Goal: Use online tool/utility: Utilize a website feature to perform a specific function

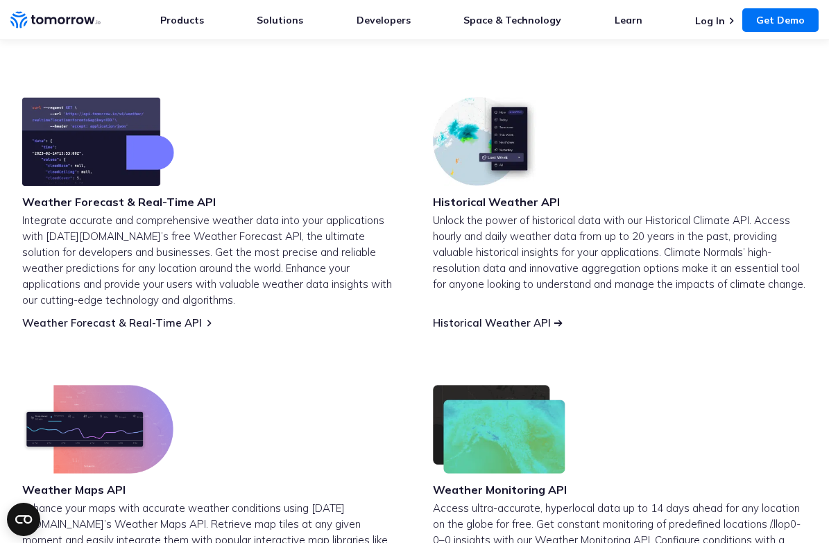
click at [500, 327] on link "Historical Weather API" at bounding box center [492, 322] width 118 height 13
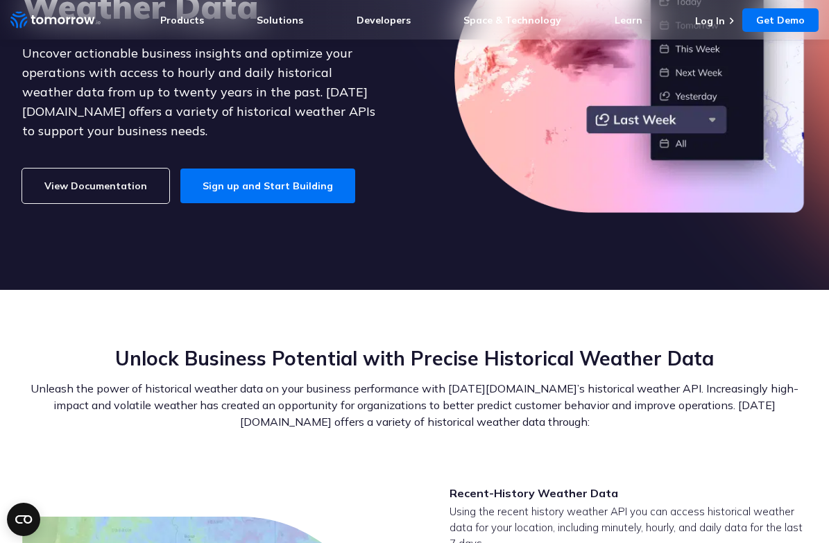
scroll to position [212, 0]
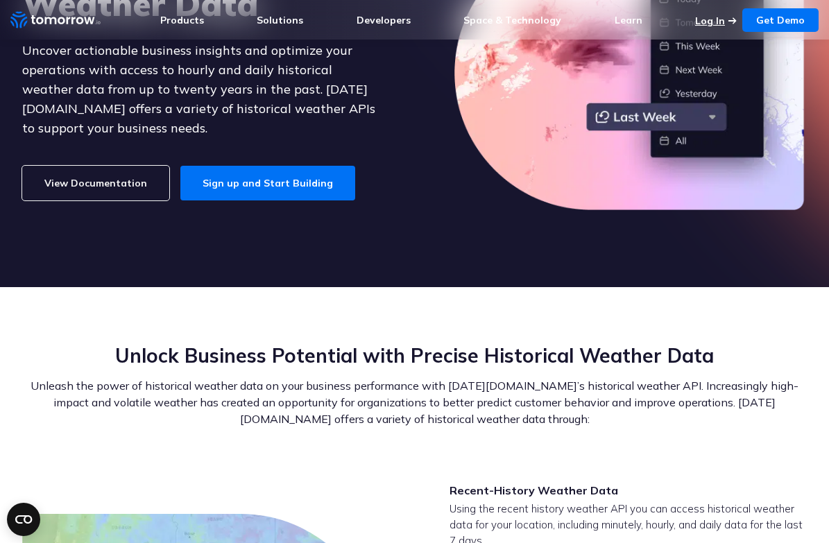
click at [711, 23] on link "Log In" at bounding box center [710, 21] width 30 height 12
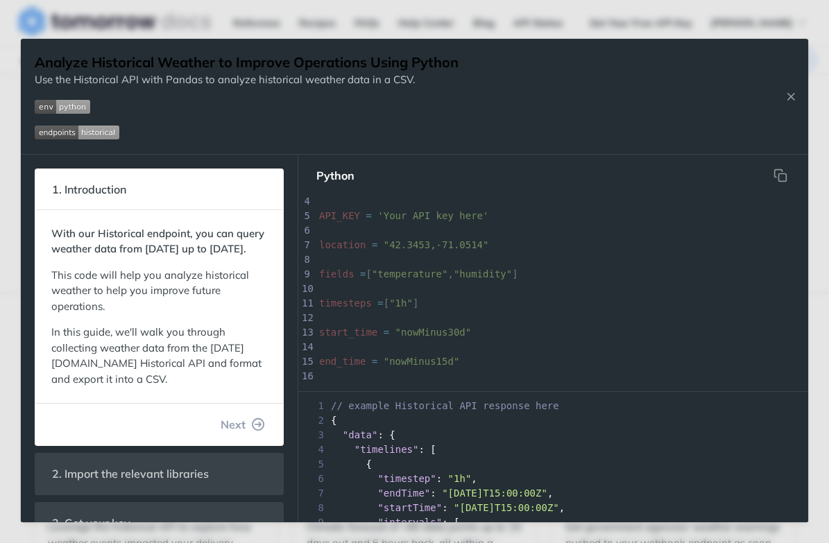
scroll to position [66, 0]
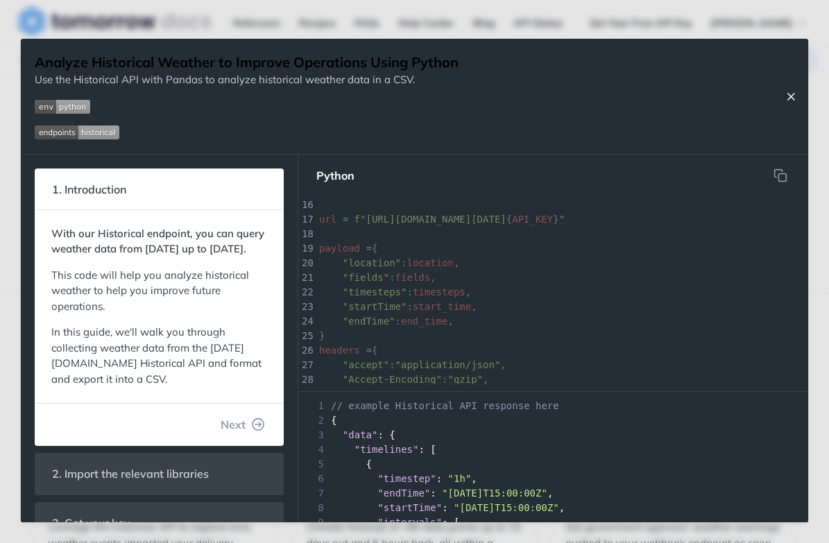
drag, startPoint x: 787, startPoint y: 96, endPoint x: 772, endPoint y: 114, distance: 23.6
click at [787, 96] on icon "Close Recipe" at bounding box center [790, 96] width 12 height 12
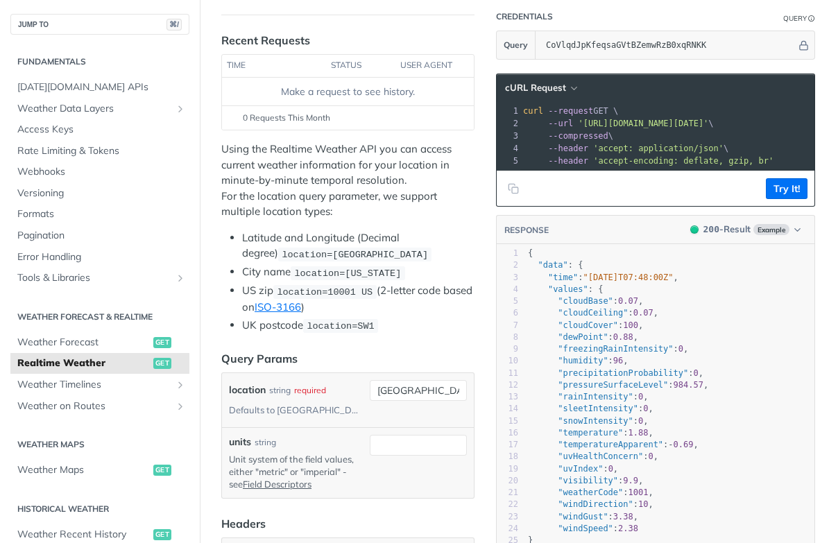
scroll to position [175, 0]
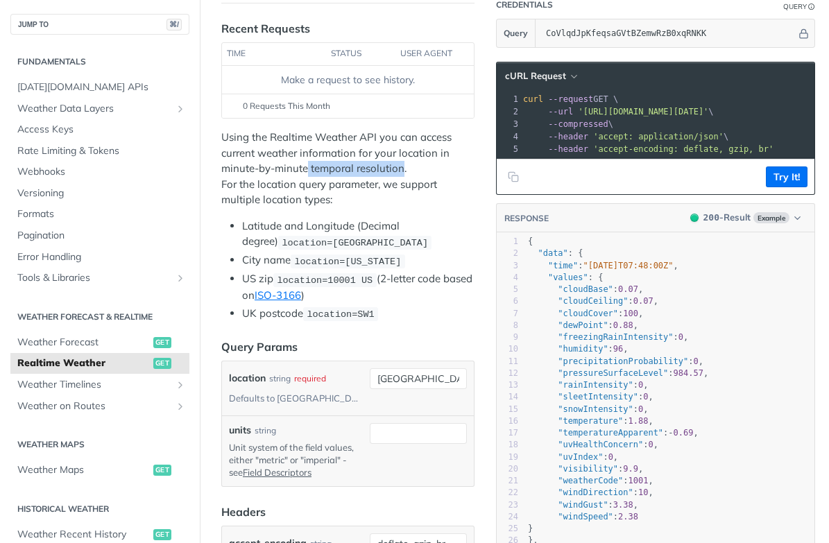
drag, startPoint x: 309, startPoint y: 168, endPoint x: 401, endPoint y: 165, distance: 92.9
click at [401, 165] on p "Using the Realtime Weather API you can access current weather information for y…" at bounding box center [347, 169] width 253 height 78
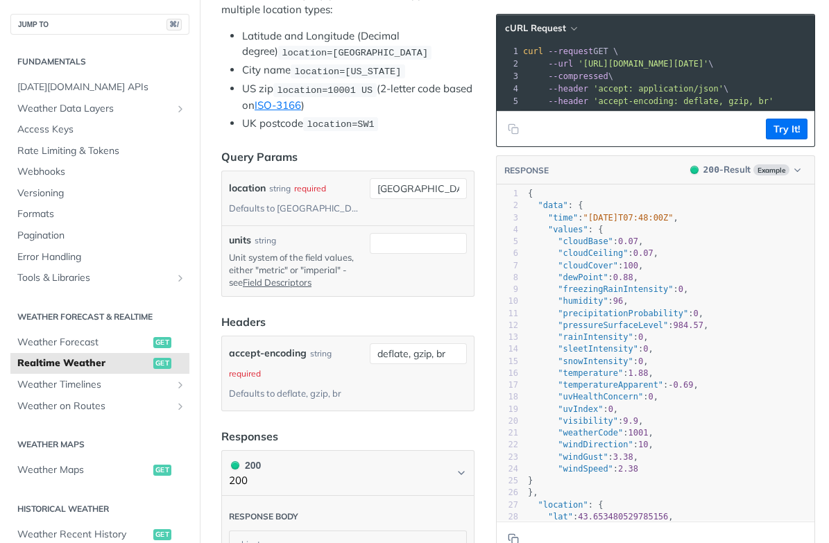
scroll to position [370, 0]
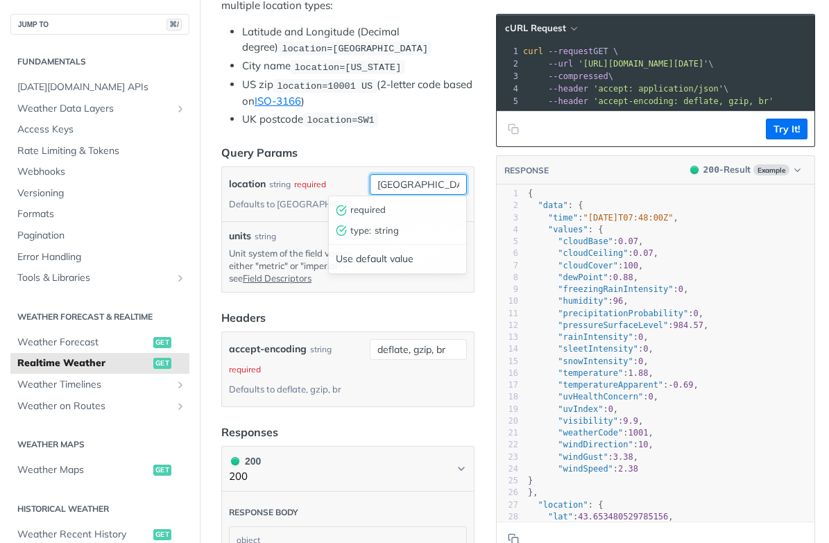
click at [426, 185] on input "[GEOGRAPHIC_DATA]" at bounding box center [418, 184] width 97 height 21
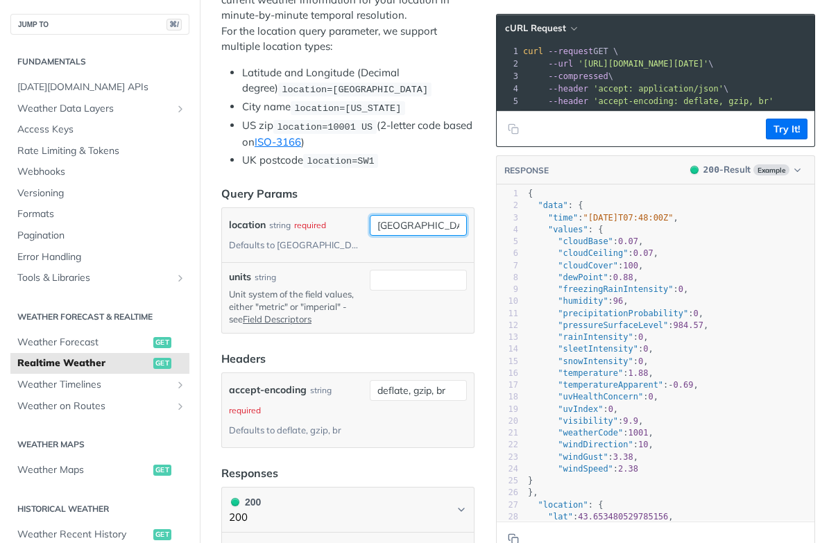
scroll to position [320, 0]
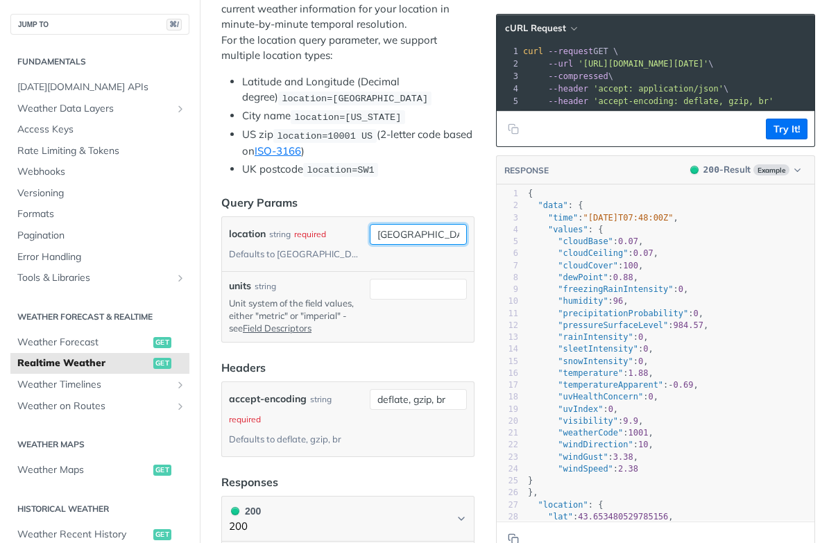
drag, startPoint x: 419, startPoint y: 236, endPoint x: 359, endPoint y: 229, distance: 60.6
click at [359, 229] on div "location string required Defaults to [GEOGRAPHIC_DATA] [GEOGRAPHIC_DATA] requir…" at bounding box center [348, 244] width 238 height 40
paste input "27.9529404"
click at [437, 232] on input "27.9529404" at bounding box center [418, 234] width 97 height 21
paste input "-82.4725658"
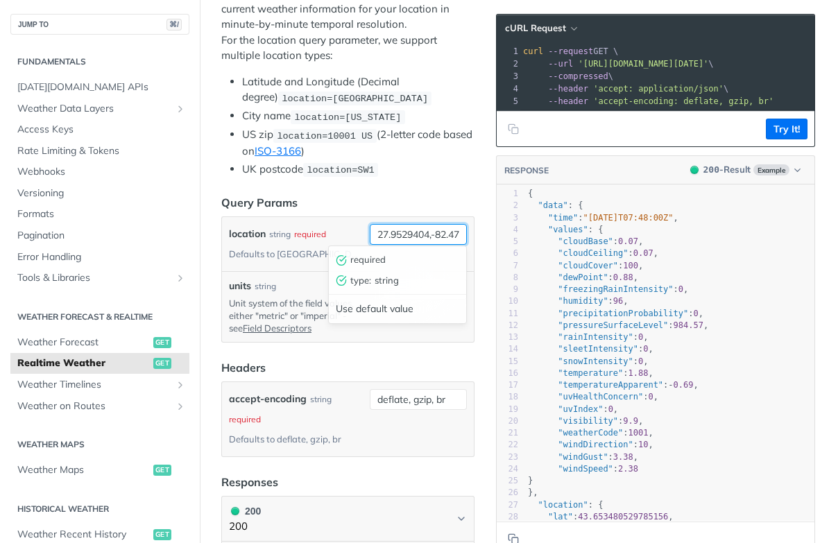
scroll to position [0, 33]
type input "27.9529404,-82.4725658"
click at [322, 255] on div "location string required Defaults to [GEOGRAPHIC_DATA]" at bounding box center [296, 244] width 135 height 40
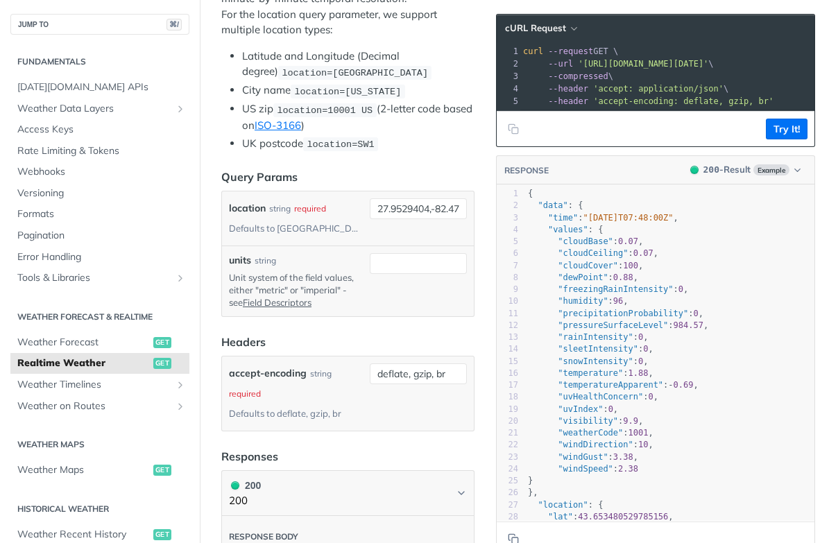
scroll to position [347, 0]
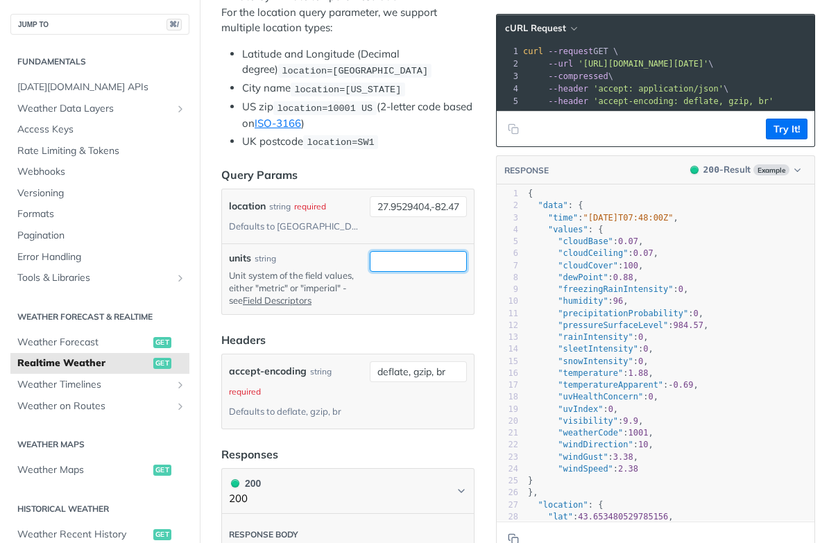
click at [392, 258] on input "units" at bounding box center [418, 261] width 97 height 21
type input "imperial"
click at [373, 325] on form "Query Params location string required Defaults to [GEOGRAPHIC_DATA] 27.9529404,…" at bounding box center [347, 297] width 253 height 263
click at [417, 259] on input "imperial" at bounding box center [418, 261] width 97 height 21
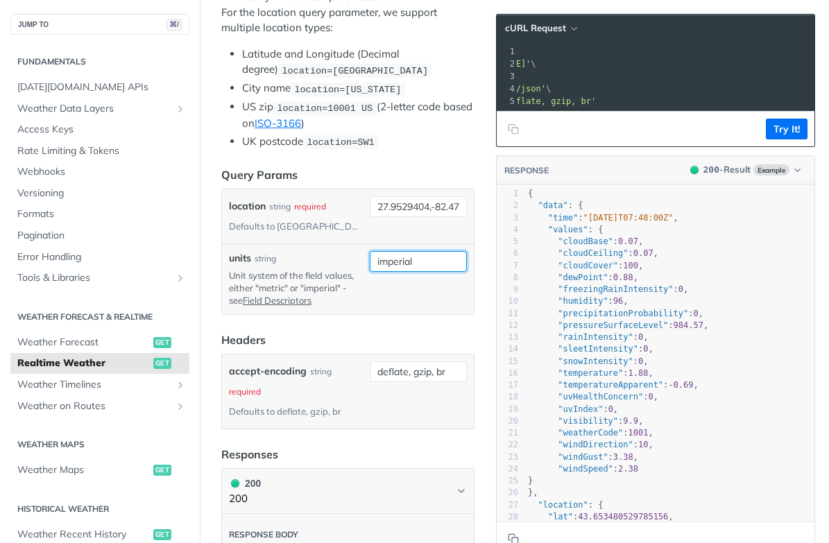
scroll to position [0, 0]
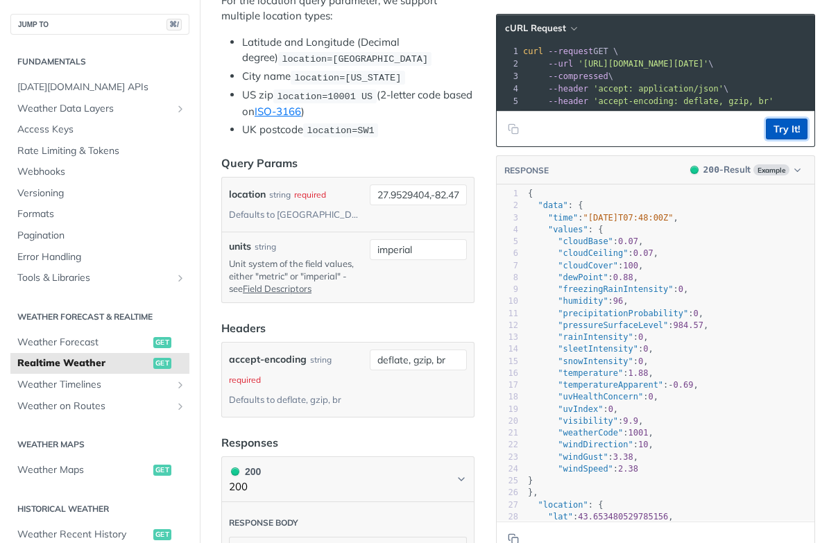
click at [770, 130] on button "Try It!" at bounding box center [786, 129] width 42 height 21
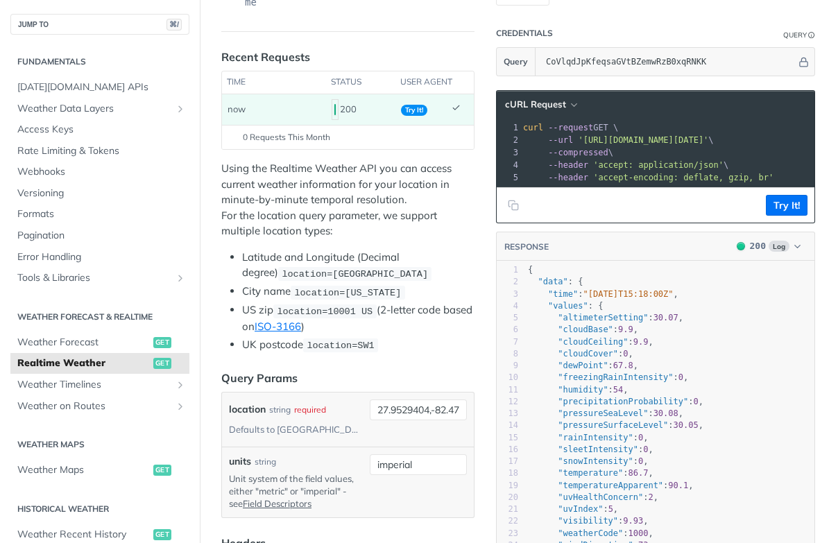
scroll to position [148, 0]
click at [78, 391] on span "Weather Timelines" at bounding box center [94, 385] width 154 height 14
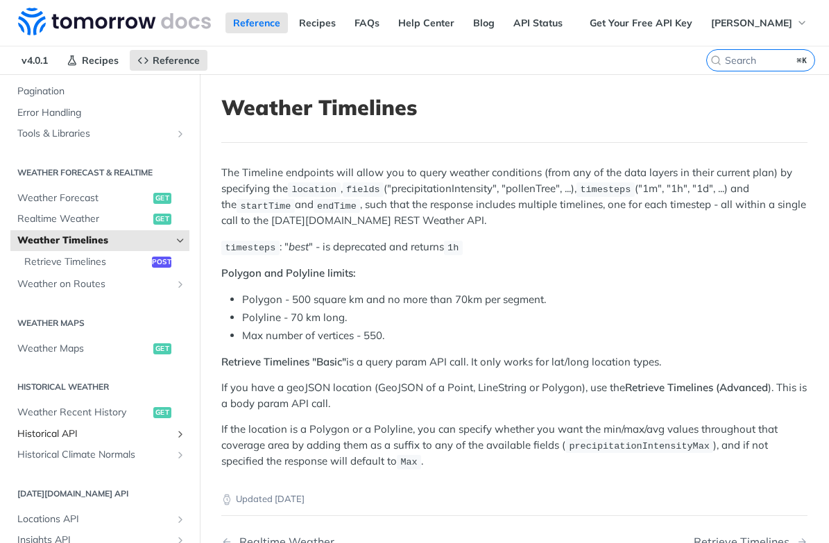
scroll to position [217, 0]
click at [128, 413] on span "Weather Recent History" at bounding box center [83, 414] width 132 height 14
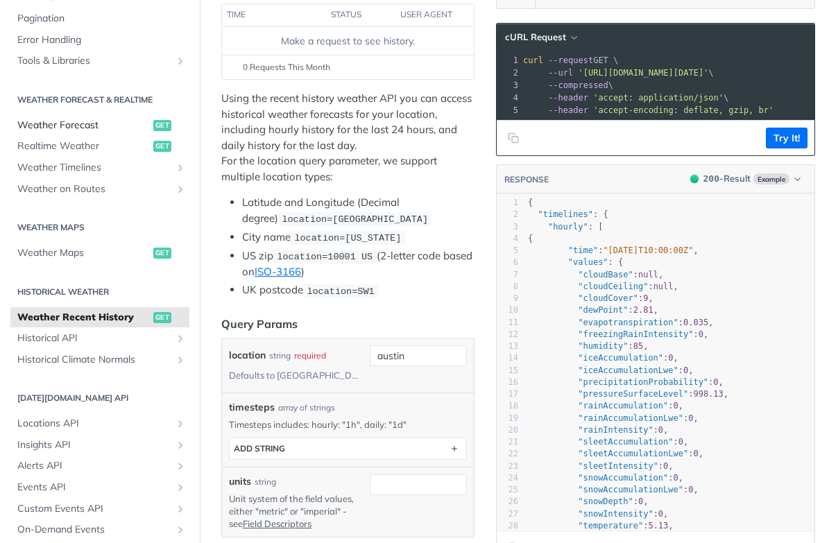
scroll to position [215, 0]
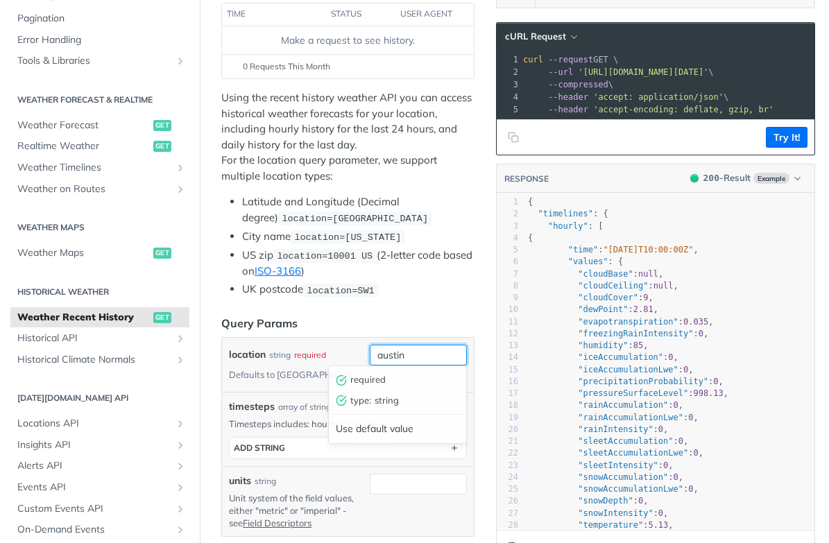
drag, startPoint x: 378, startPoint y: 354, endPoint x: 428, endPoint y: 355, distance: 49.9
click at [428, 355] on input "austin" at bounding box center [418, 355] width 97 height 21
paste input "27.9529404"
click at [440, 352] on input "27.9529404" at bounding box center [418, 355] width 97 height 21
paste input "-82.4725658"
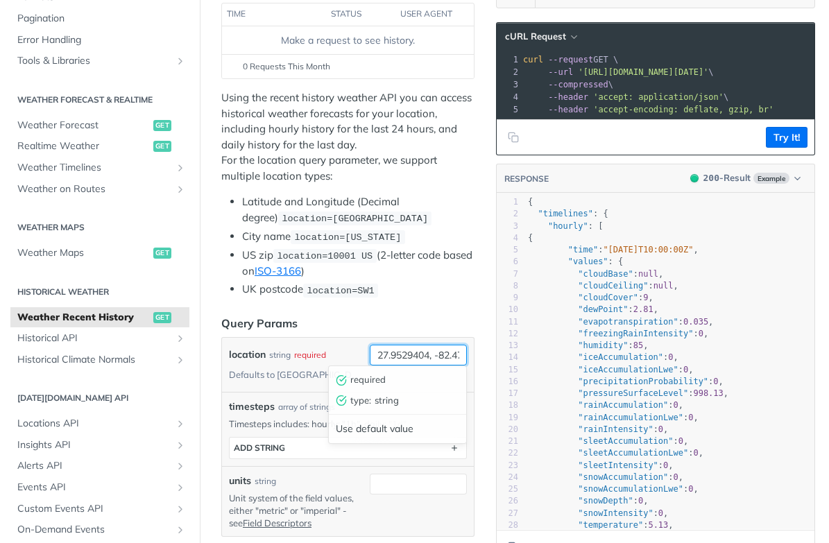
scroll to position [0, 36]
type input "27.9529404, -82.4725658"
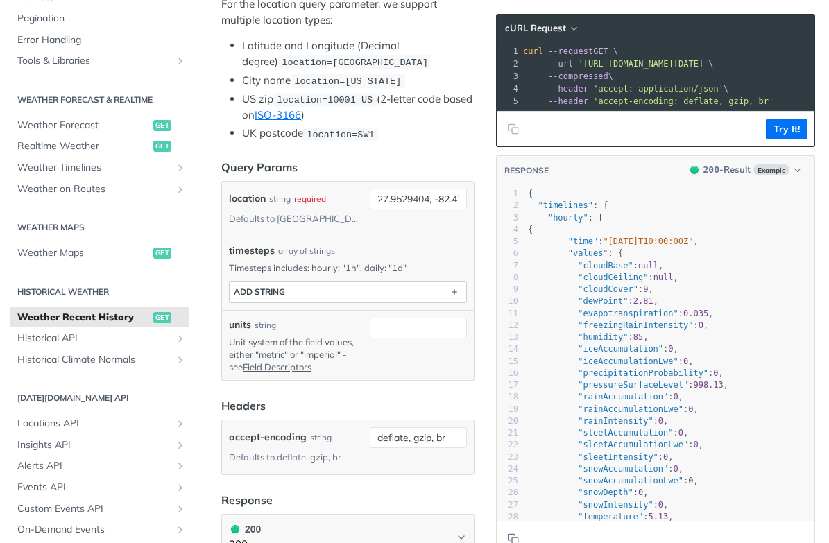
scroll to position [383, 0]
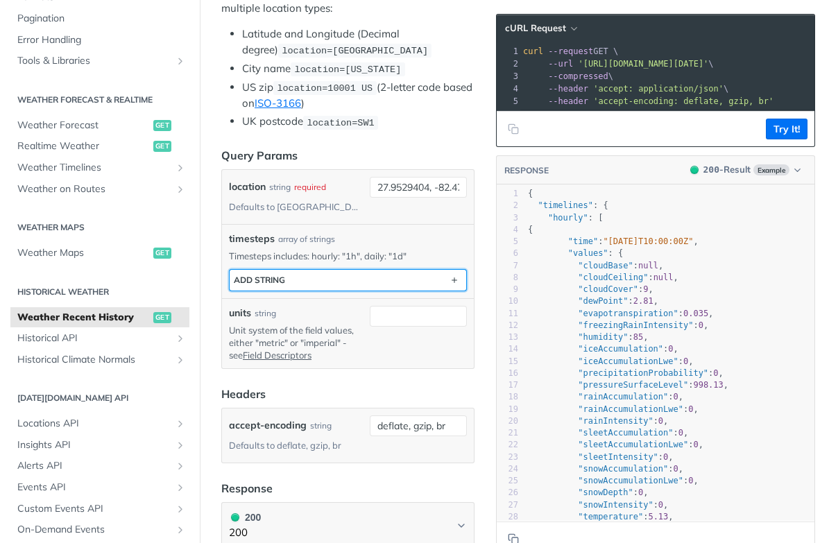
click at [420, 284] on button "ADD string" at bounding box center [347, 280] width 236 height 21
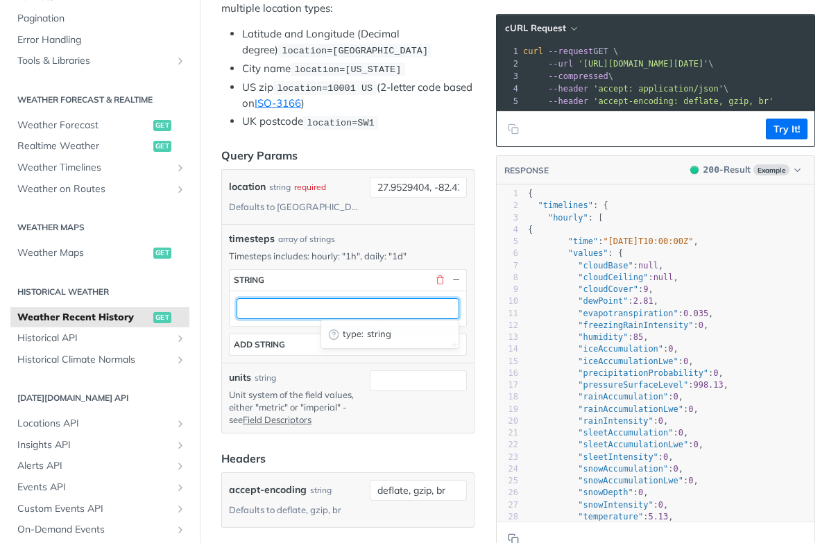
click at [292, 309] on input "text" at bounding box center [347, 308] width 223 height 21
type input "3"
type input "4h"
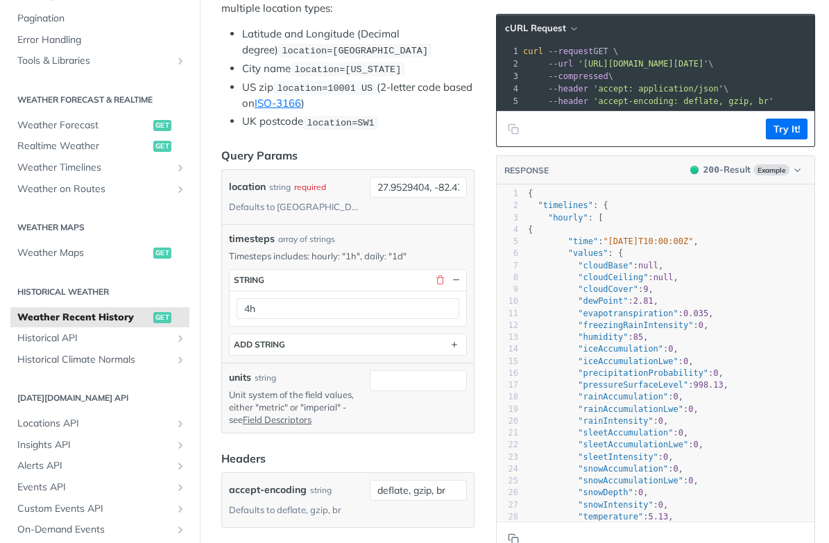
click at [480, 329] on article "Weather Recent History get [URL][DOMAIN_NAME][DATE] /weather/history/recent Rec…" at bounding box center [348, 550] width 296 height 1719
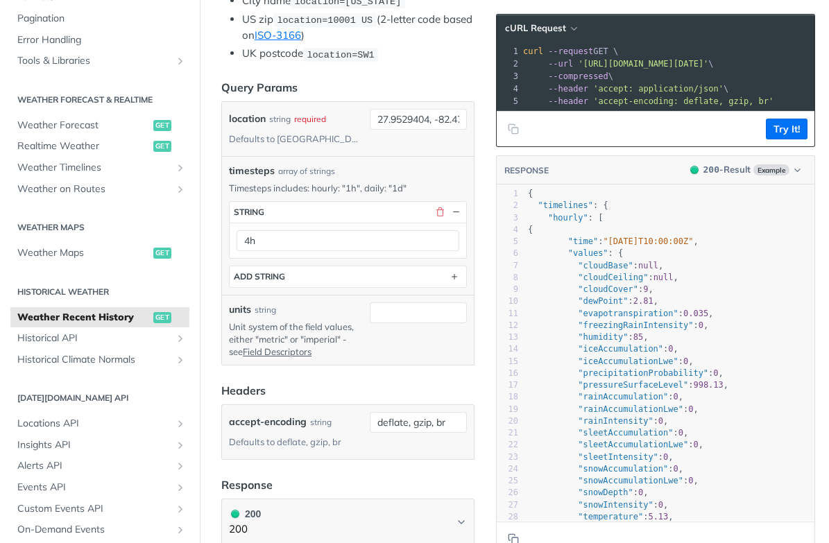
scroll to position [453, 0]
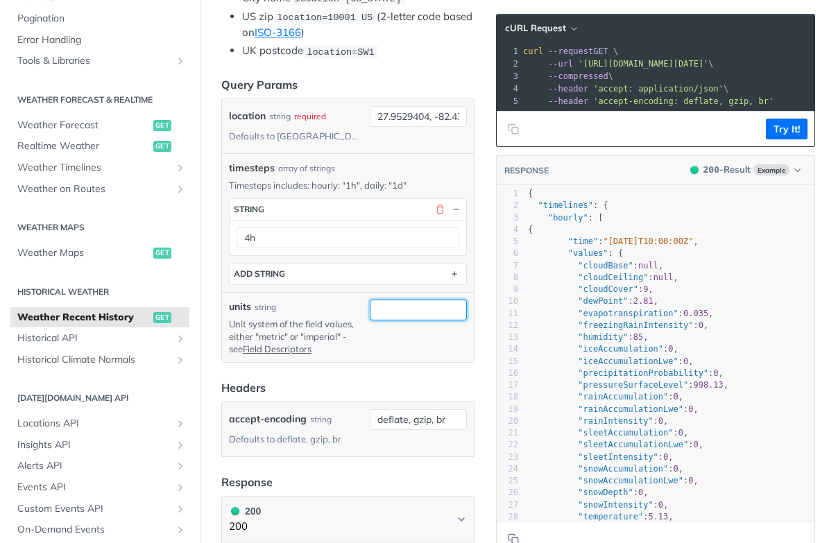
click at [419, 306] on input "units" at bounding box center [418, 310] width 97 height 21
type input "imperial"
click at [483, 315] on article "Weather Recent History get [URL][DOMAIN_NAME][DATE] /weather/history/recent Rec…" at bounding box center [348, 480] width 296 height 1719
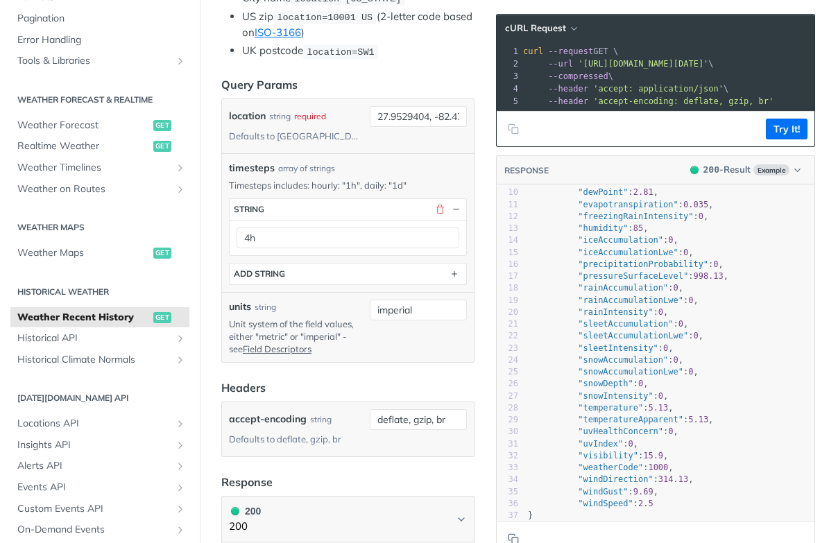
scroll to position [127, 0]
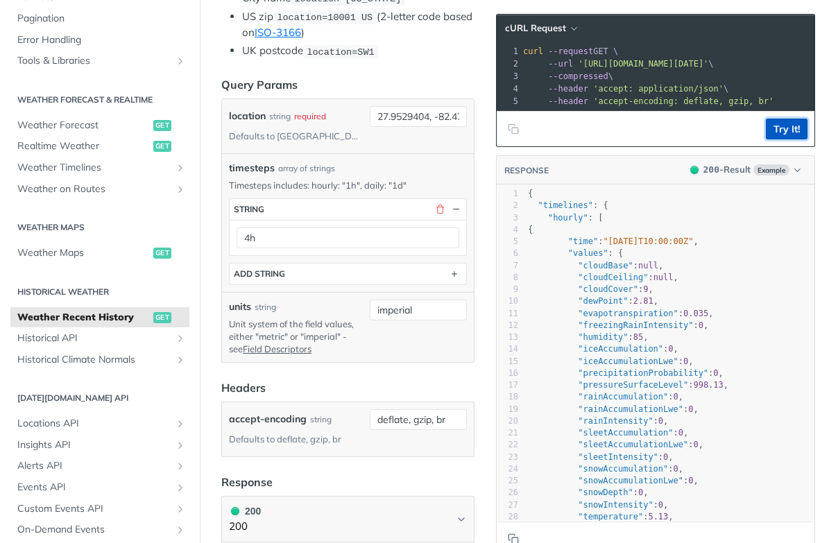
click at [772, 123] on button "Try It!" at bounding box center [786, 129] width 42 height 21
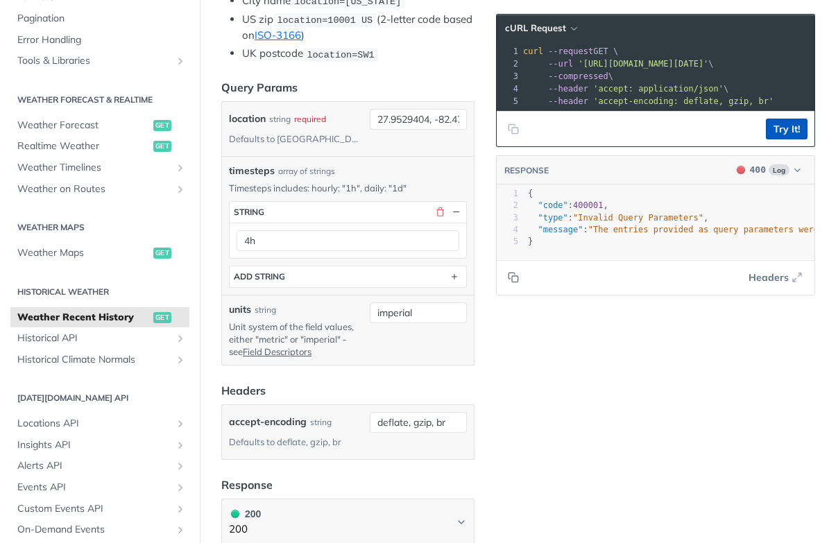
scroll to position [456, 0]
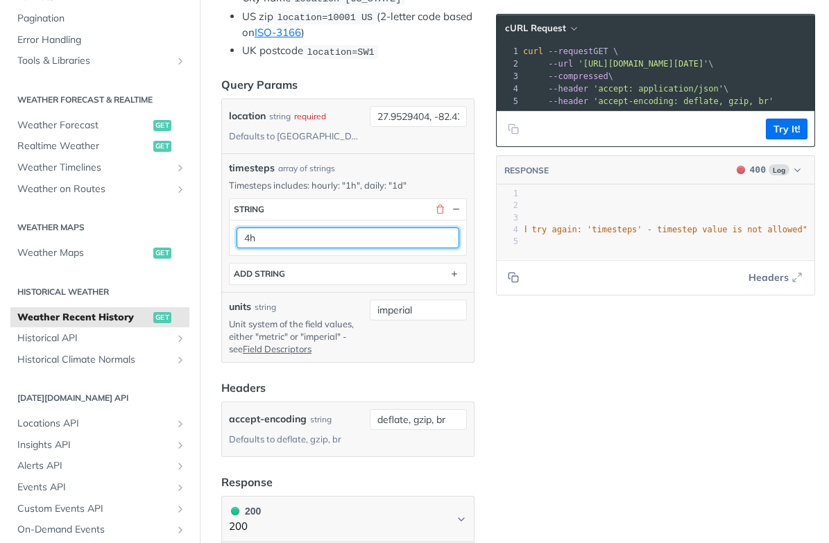
click at [243, 234] on input "4h" at bounding box center [347, 237] width 223 height 21
drag, startPoint x: 239, startPoint y: 237, endPoint x: 262, endPoint y: 236, distance: 22.9
click at [262, 236] on input "4h" at bounding box center [347, 237] width 223 height 21
type input "h"
type input "d"
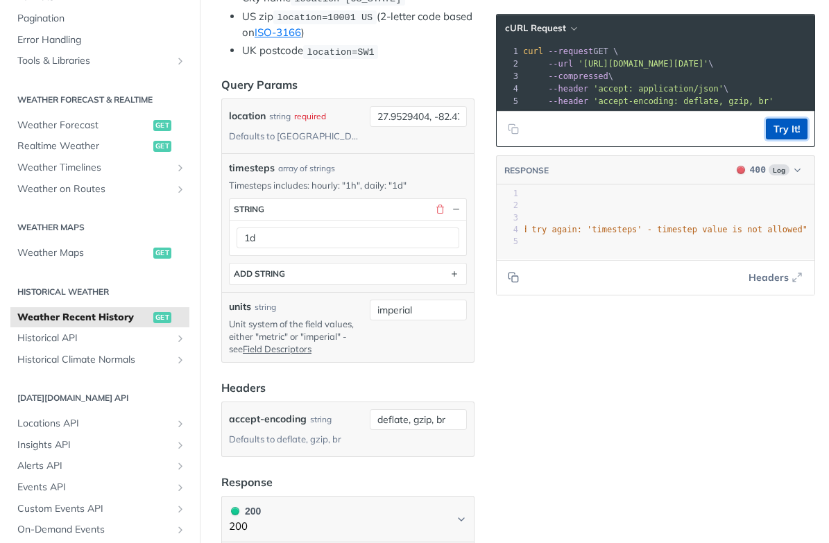
click at [777, 130] on button "Try It!" at bounding box center [786, 129] width 42 height 21
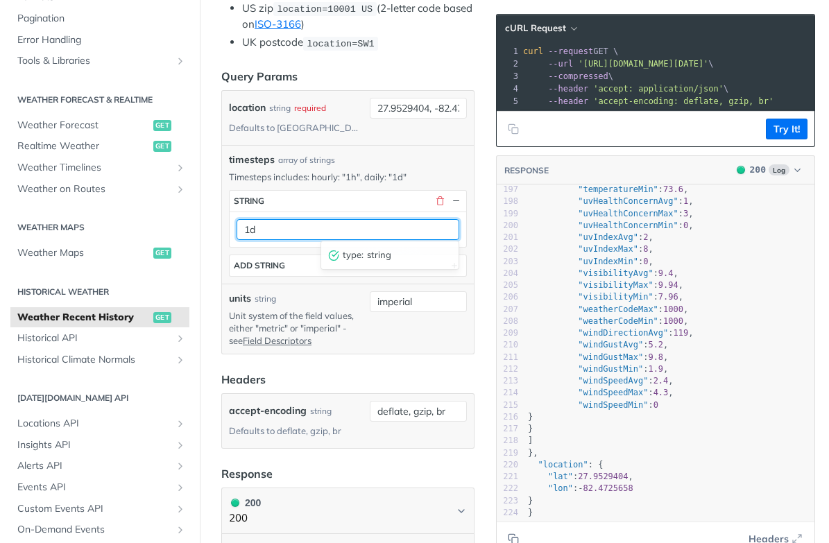
drag, startPoint x: 245, startPoint y: 227, endPoint x: 270, endPoint y: 225, distance: 25.7
click at [270, 225] on input "1d" at bounding box center [347, 229] width 223 height 21
type input "1h"
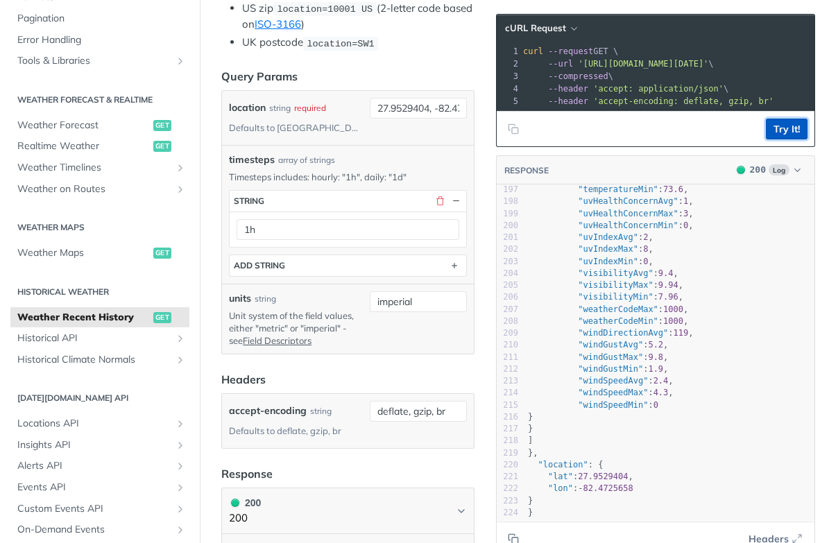
click at [776, 133] on button "Try It!" at bounding box center [786, 129] width 42 height 21
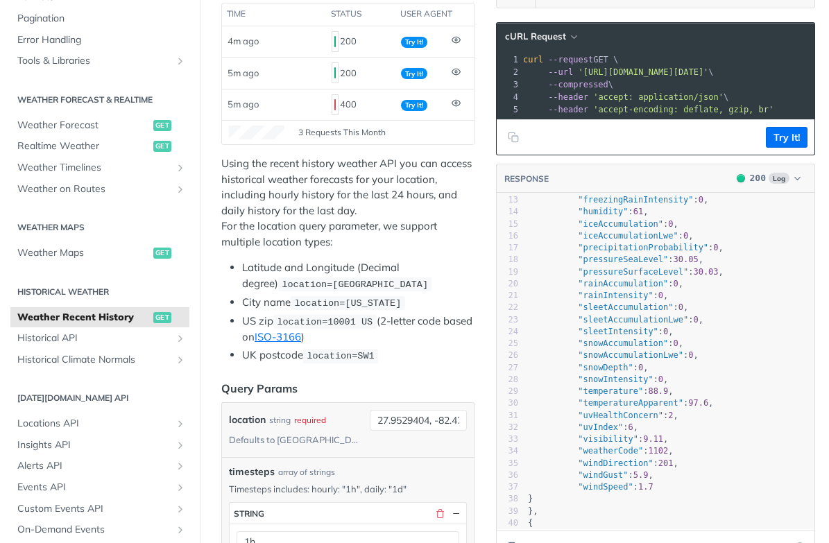
scroll to position [160, 0]
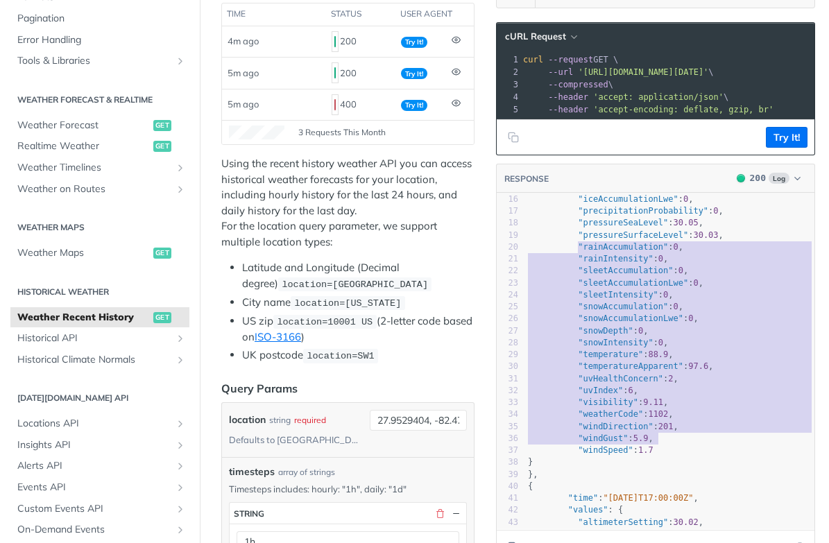
type textarea ""rainAccumulation": 0, "rainIntensity": 0, "sleetAccumulation": 0, "sleetAccumu…"
drag, startPoint x: 580, startPoint y: 245, endPoint x: 702, endPoint y: 448, distance: 236.7
click at [702, 448] on div "1 { 2 "timelines" : { 3 "hourly" : [ 4 { 5 "time" : "[DATE]T16:00:00Z" , 6 "val…" at bounding box center [669, 367] width 289 height 706
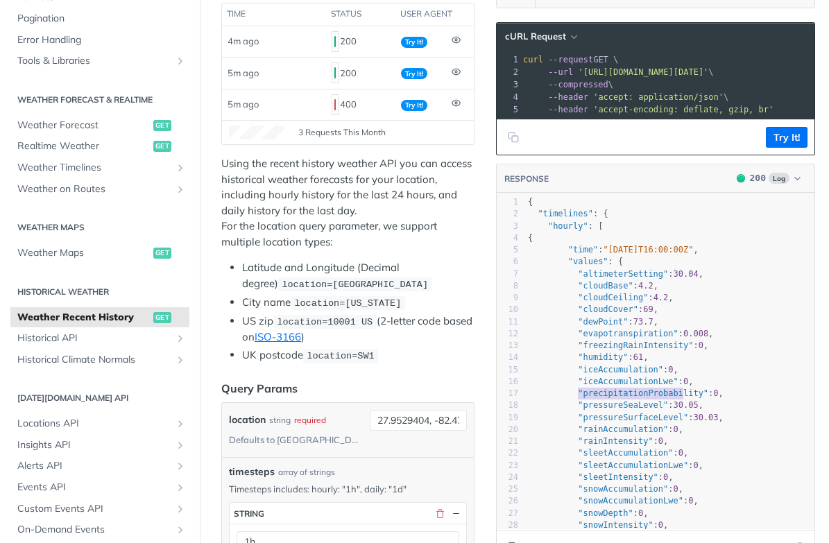
type textarea ""precipitationProbability": 0,"
drag, startPoint x: 579, startPoint y: 394, endPoint x: 749, endPoint y: 392, distance: 169.9
click at [749, 392] on pre ""precipitationProbability" : 0 ," at bounding box center [669, 394] width 289 height 12
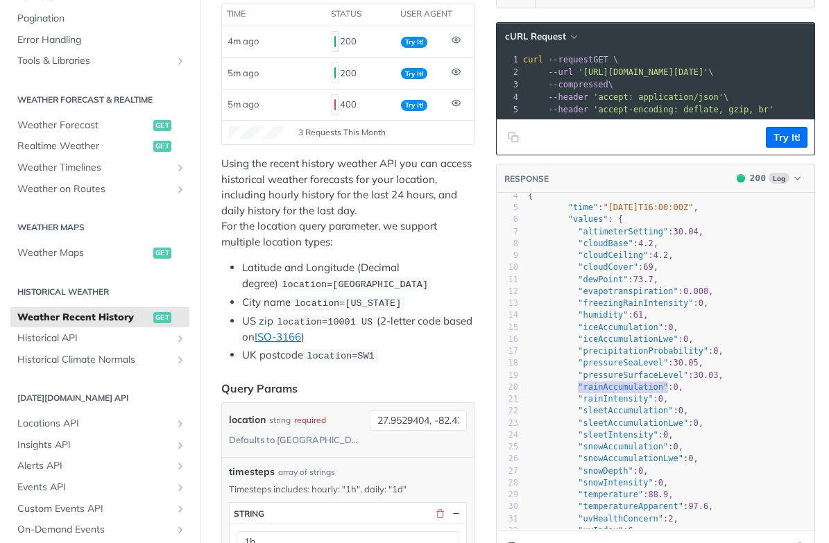
type textarea ""rainAccumulation": 0,"
drag, startPoint x: 578, startPoint y: 387, endPoint x: 694, endPoint y: 385, distance: 115.8
click at [694, 385] on pre ""rainAccumulation" : 0 ," at bounding box center [669, 387] width 289 height 12
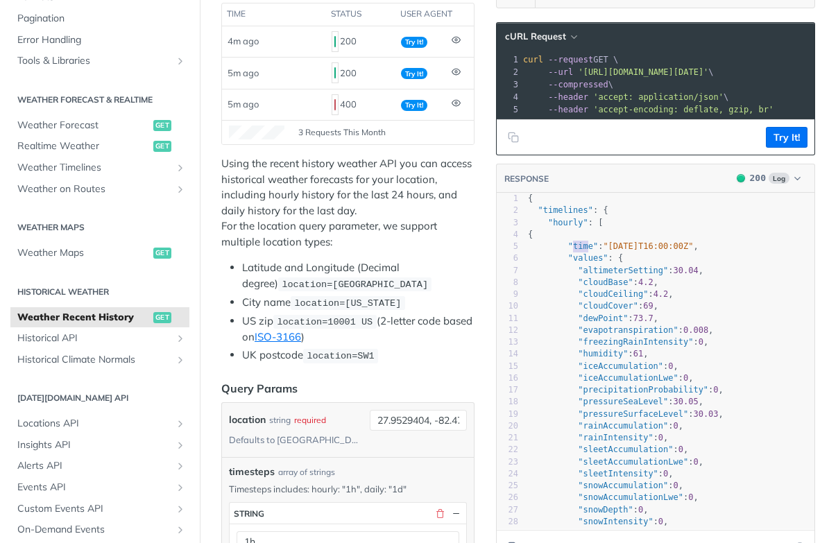
type textarea "time"
drag, startPoint x: 572, startPoint y: 245, endPoint x: 591, endPoint y: 244, distance: 19.4
click at [592, 244] on span ""time"" at bounding box center [583, 246] width 30 height 10
type textarea ""time""
drag, startPoint x: 569, startPoint y: 247, endPoint x: 598, endPoint y: 246, distance: 29.8
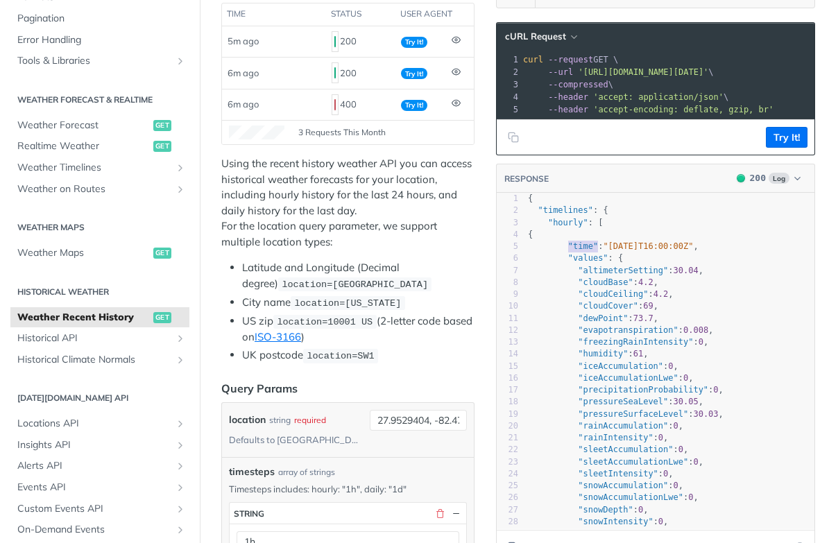
click at [598, 246] on span ""time" : "[DATE]T16:00:00Z" ," at bounding box center [613, 246] width 171 height 10
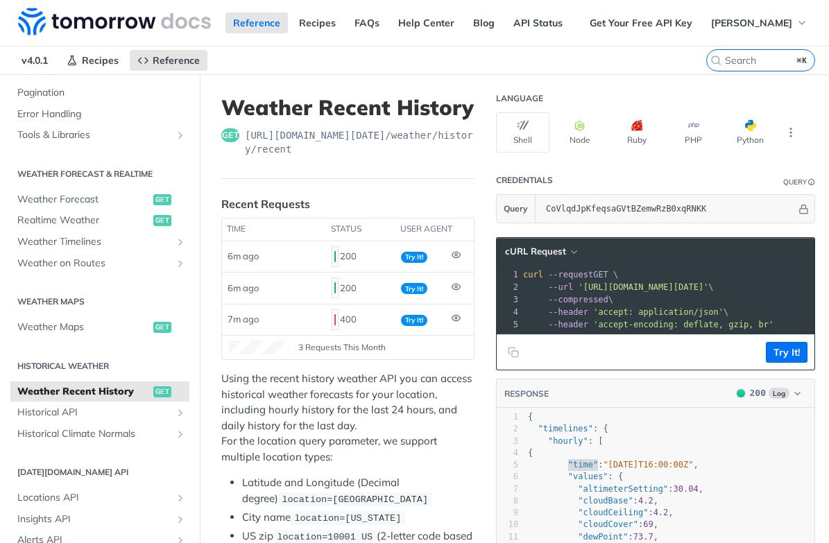
click at [458, 385] on p "Using the recent history weather API you can access historical weather forecast…" at bounding box center [347, 418] width 253 height 94
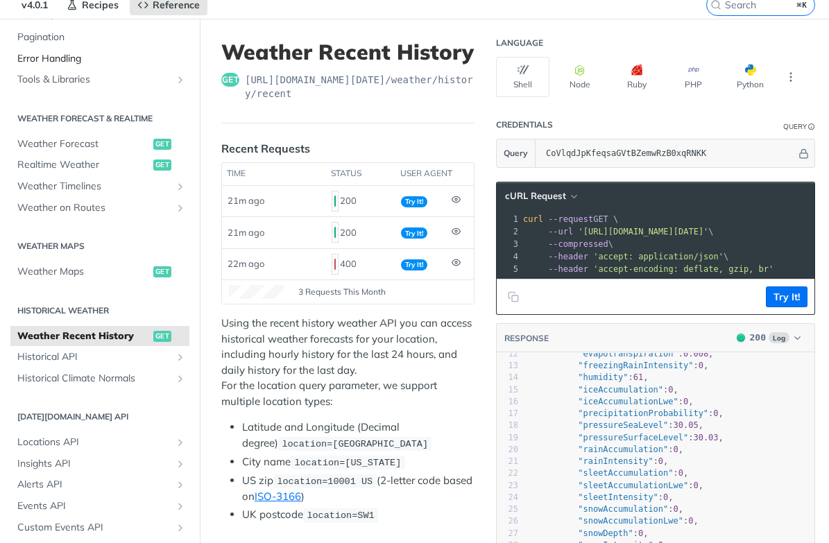
scroll to position [151, 0]
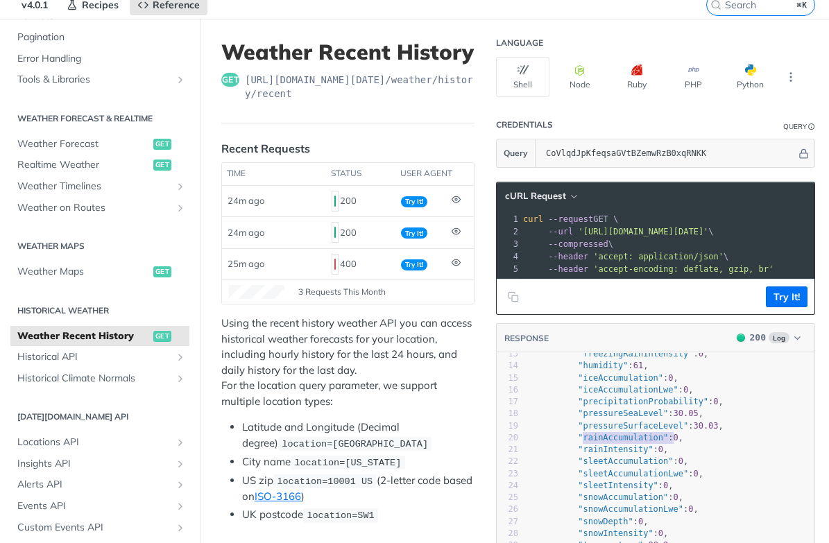
type textarea "rainAccumulation": 0"
drag, startPoint x: 580, startPoint y: 438, endPoint x: 683, endPoint y: 438, distance: 102.6
click at [683, 438] on span ""rainAccumulation" : 0 ," at bounding box center [605, 438] width 155 height 10
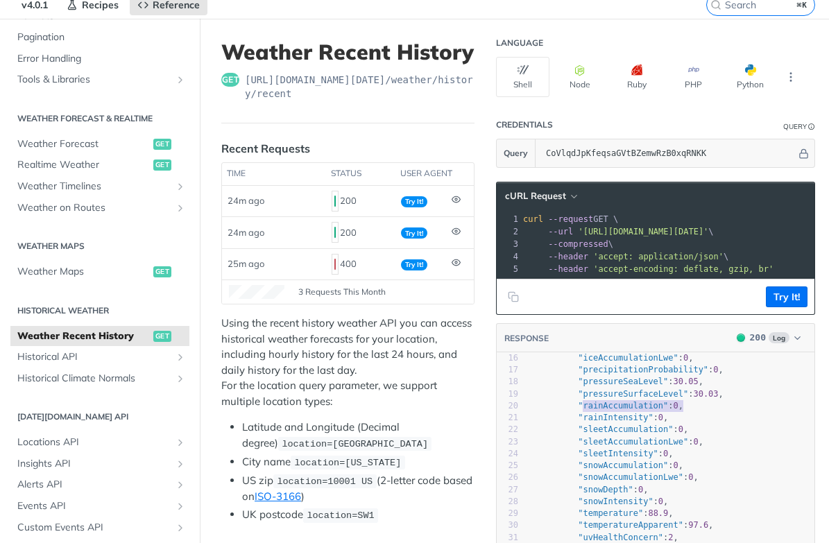
scroll to position [191, 0]
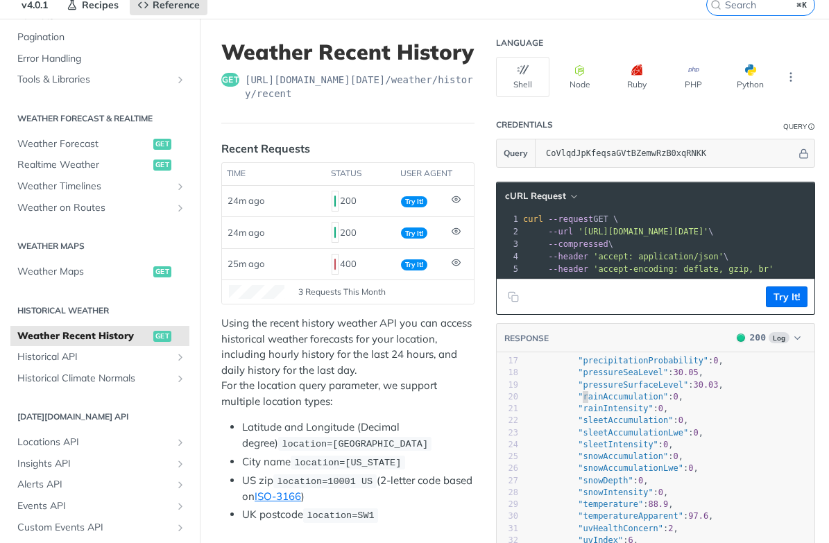
click at [581, 395] on span ""rainAccumulation"" at bounding box center [623, 397] width 90 height 10
type textarea ""rainAccumulation": 0"
drag, startPoint x: 580, startPoint y: 397, endPoint x: 684, endPoint y: 397, distance: 104.0
click at [683, 397] on span ""rainAccumulation" : 0 ," at bounding box center [605, 397] width 155 height 10
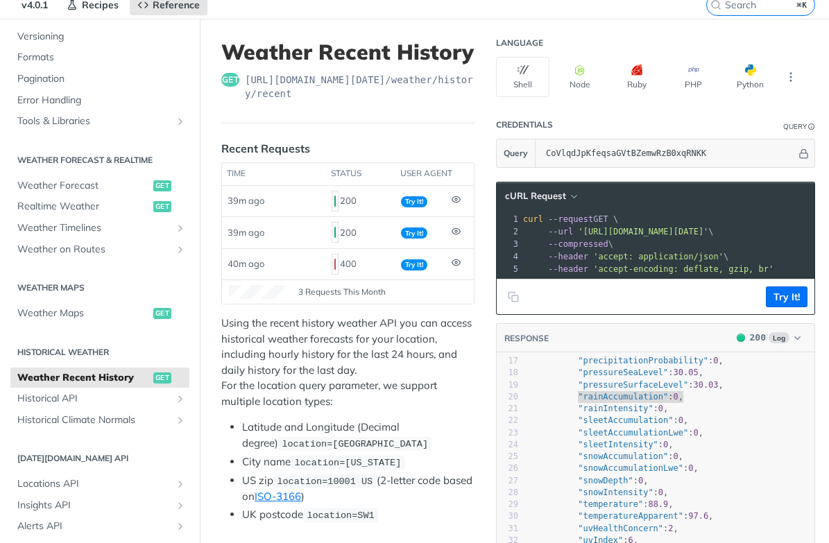
scroll to position [170, 0]
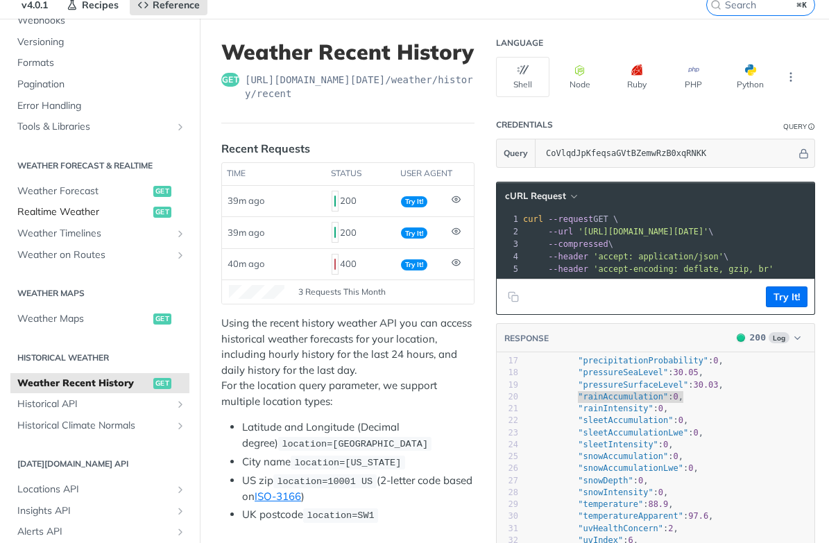
click at [105, 214] on span "Realtime Weather" at bounding box center [83, 212] width 132 height 14
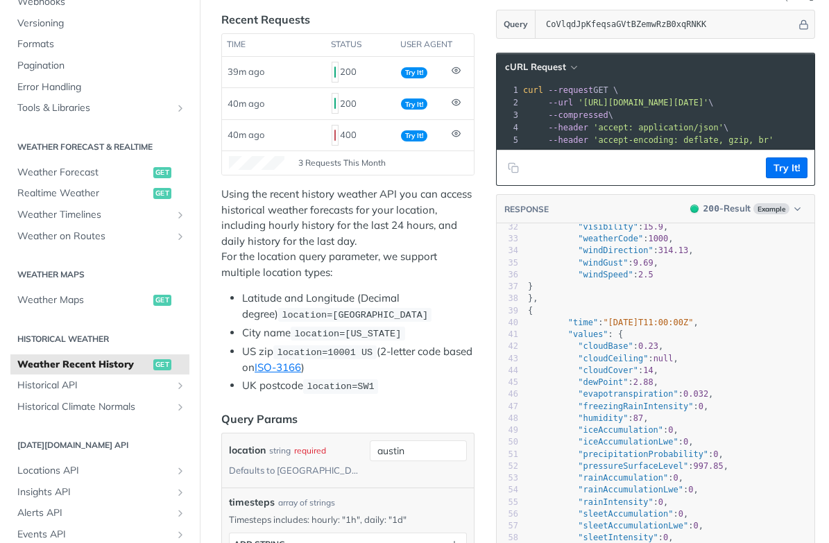
scroll to position [422, 0]
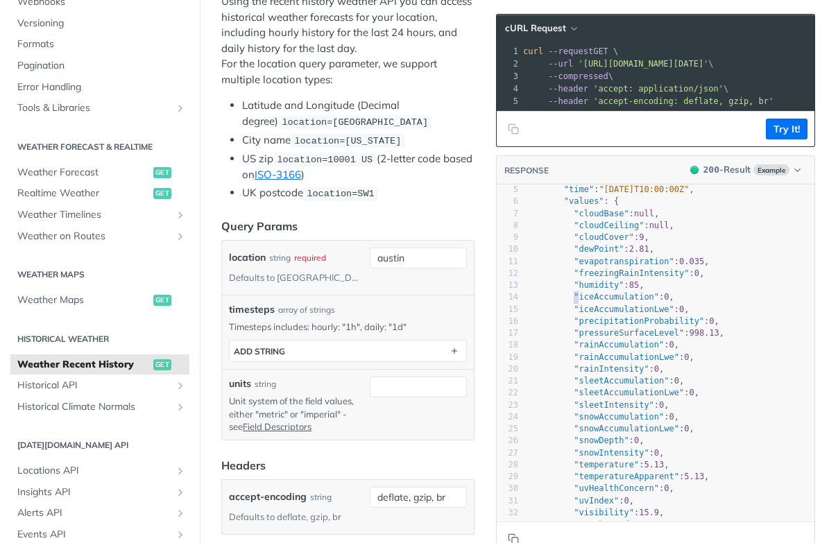
type textarea ""iceAccumulation": 0, "iceAccumulationLwe": 0, ""
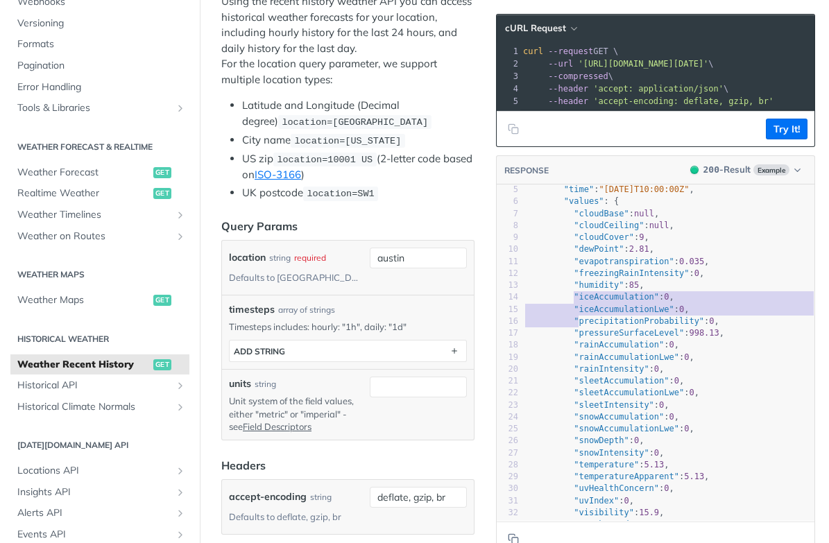
drag, startPoint x: 573, startPoint y: 295, endPoint x: 580, endPoint y: 320, distance: 25.7
click at [580, 320] on div "1 { 2 "timelines" : { 3 "hourly" : [ 4 { 5 "time" : "[DATE]T10:00:00Z" , 6 "val…" at bounding box center [668, 536] width 295 height 801
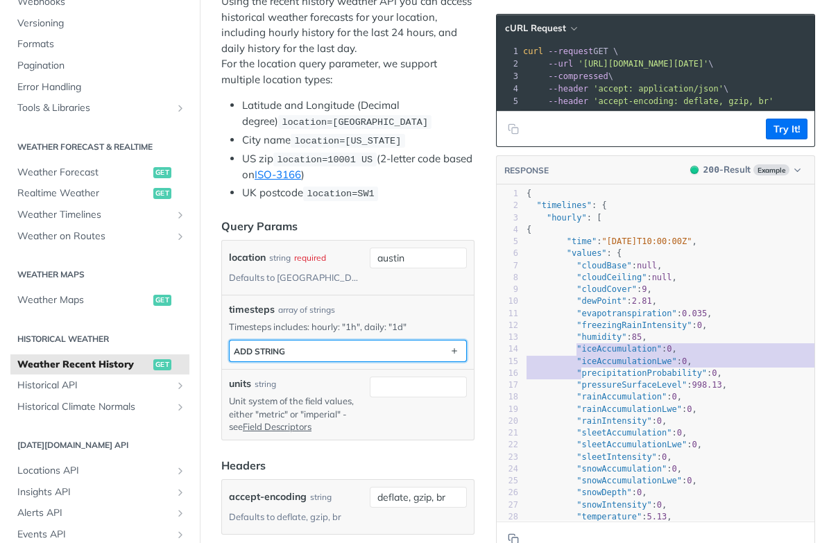
click at [381, 349] on button "ADD string" at bounding box center [347, 350] width 236 height 21
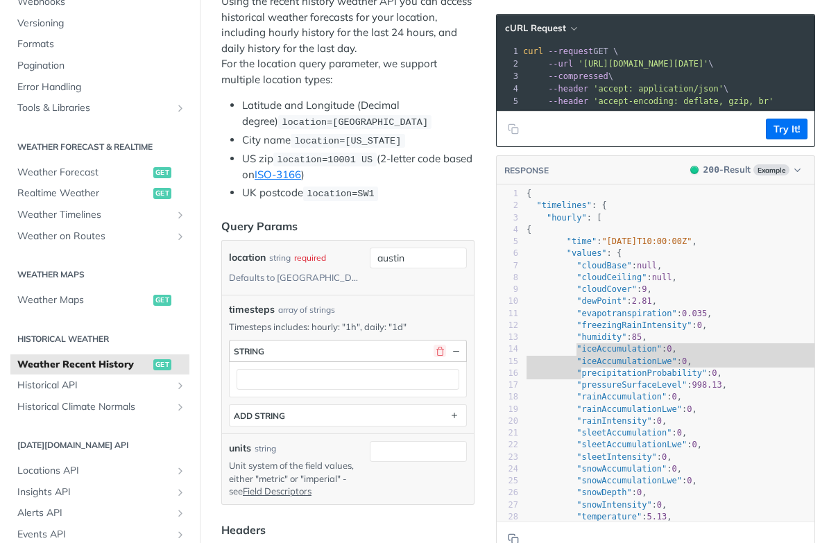
click at [438, 350] on button "button" at bounding box center [439, 351] width 12 height 12
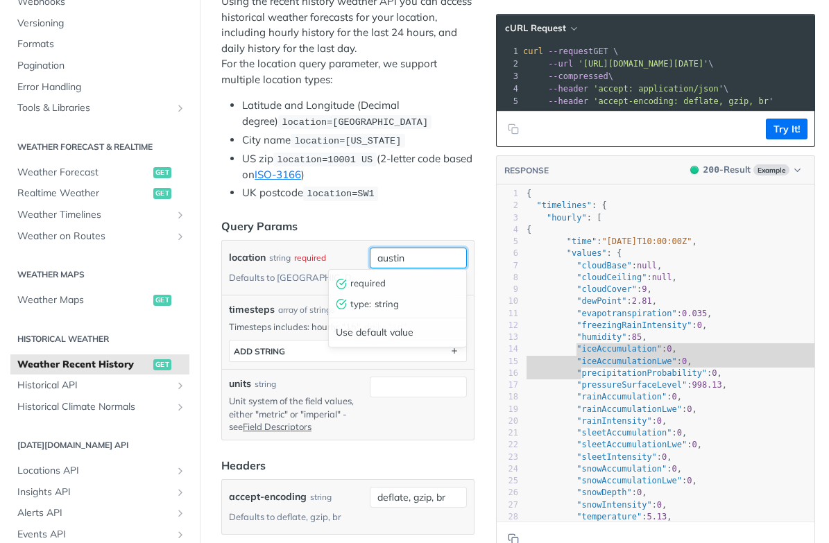
click at [419, 250] on input "austin" at bounding box center [418, 258] width 97 height 21
click at [438, 220] on header "Query Params" at bounding box center [347, 226] width 253 height 17
click at [137, 364] on span "Weather Recent History" at bounding box center [83, 365] width 132 height 14
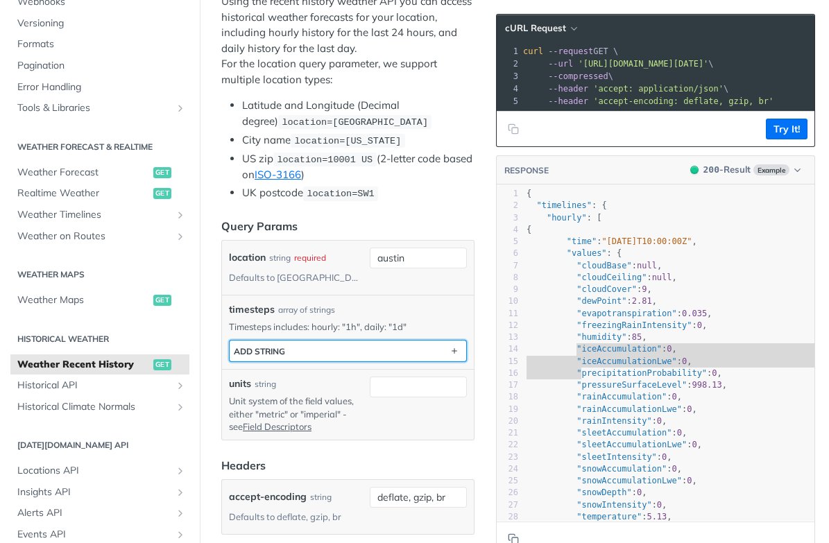
click at [283, 355] on button "ADD string" at bounding box center [347, 350] width 236 height 21
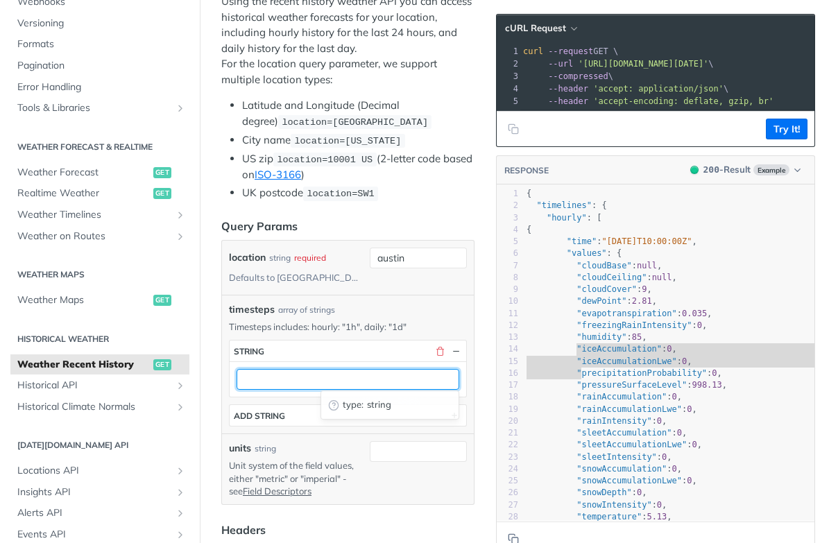
click at [275, 374] on input "text" at bounding box center [347, 379] width 223 height 21
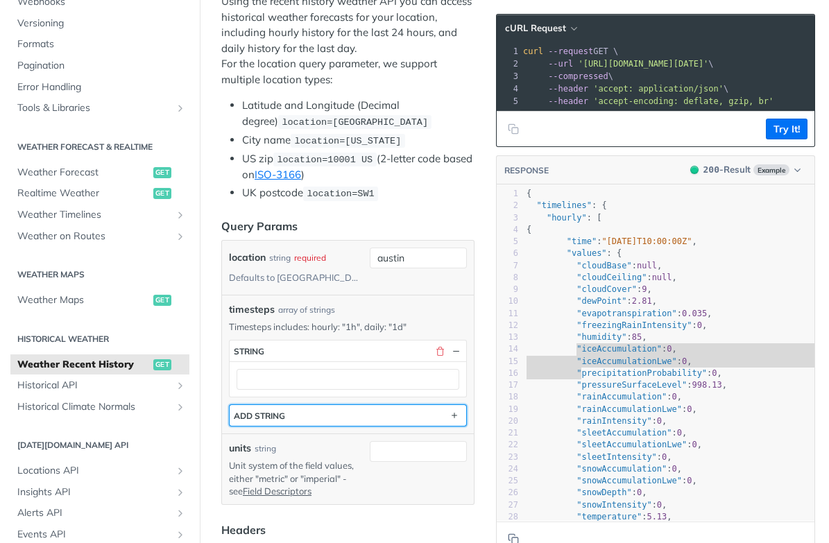
click at [275, 415] on div "ADD string" at bounding box center [259, 415] width 51 height 10
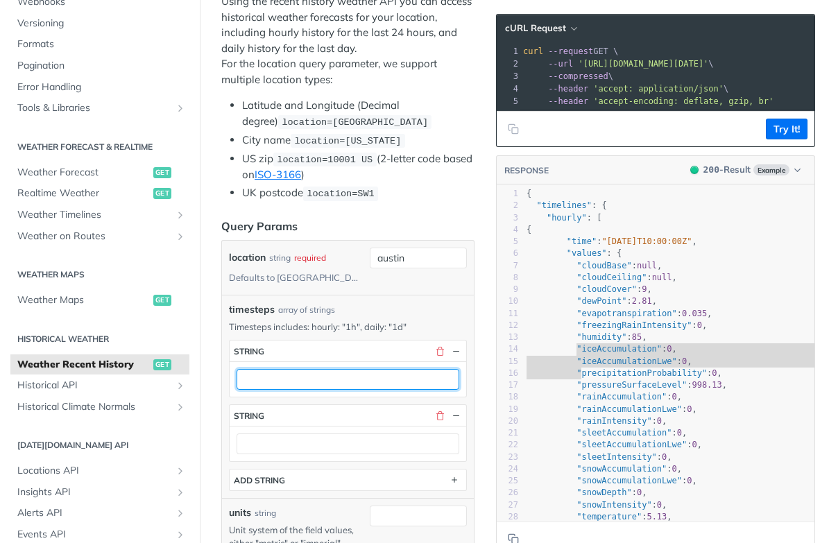
click at [276, 380] on input "text" at bounding box center [347, 379] width 223 height 21
type input "1h"
click at [268, 397] on div "timesteps string 1h type : string string ADD string" at bounding box center [348, 415] width 238 height 151
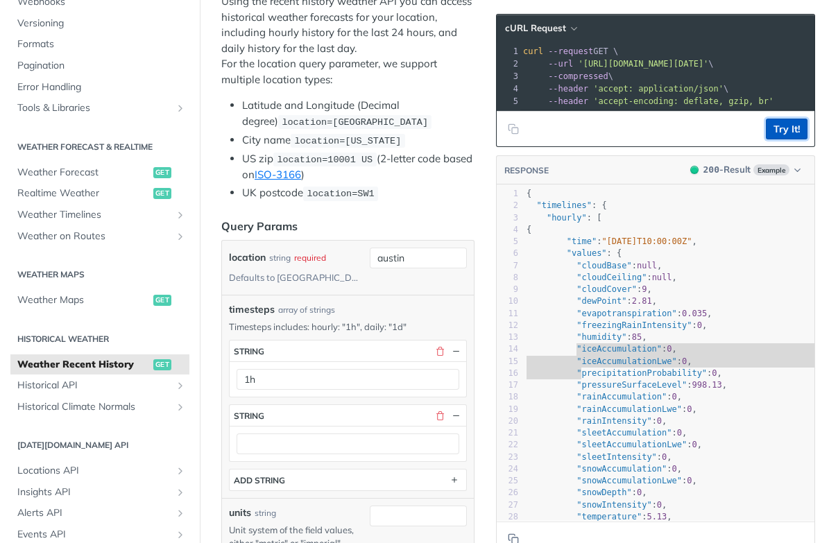
click at [785, 134] on button "Try It!" at bounding box center [786, 129] width 42 height 21
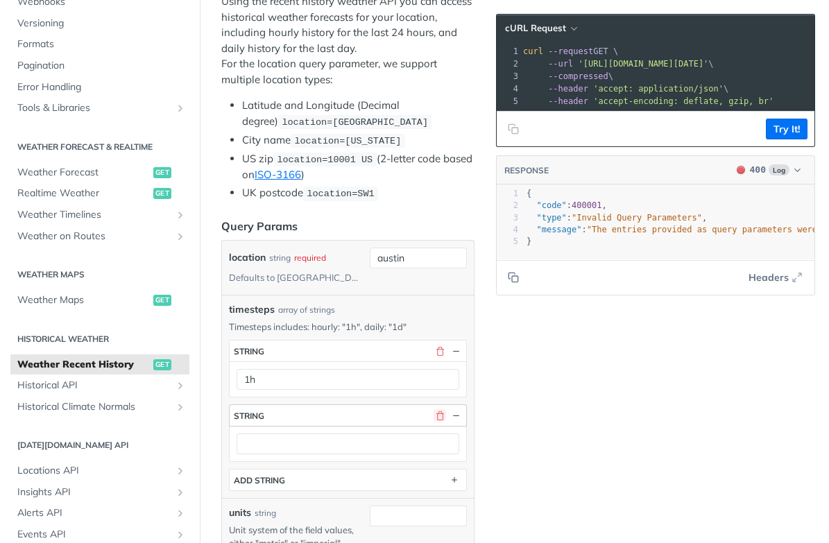
click at [437, 416] on button "button" at bounding box center [439, 415] width 12 height 12
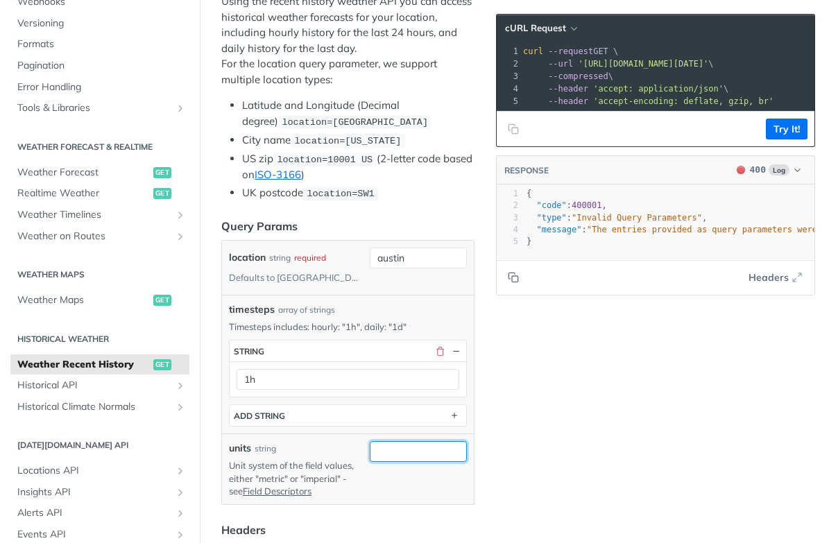
click at [413, 446] on input "units" at bounding box center [418, 451] width 97 height 21
type input "metric"
click at [788, 125] on button "Try It!" at bounding box center [786, 129] width 42 height 21
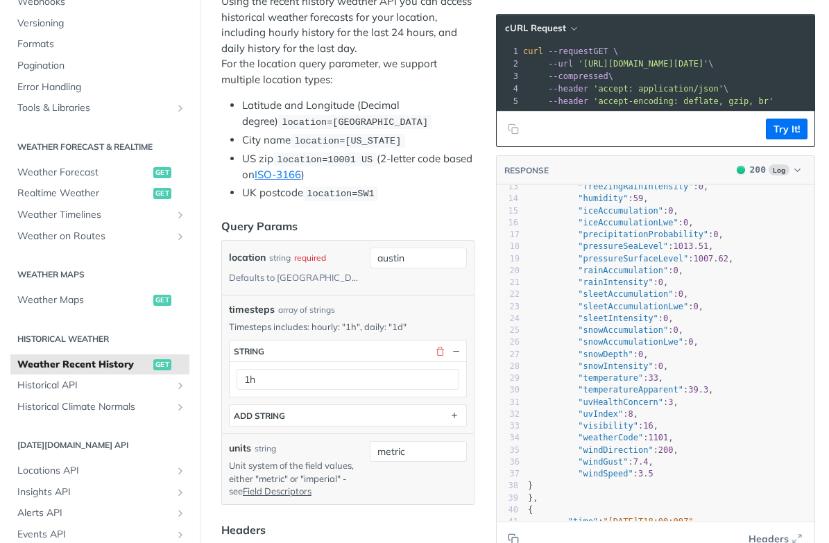
scroll to position [558, 0]
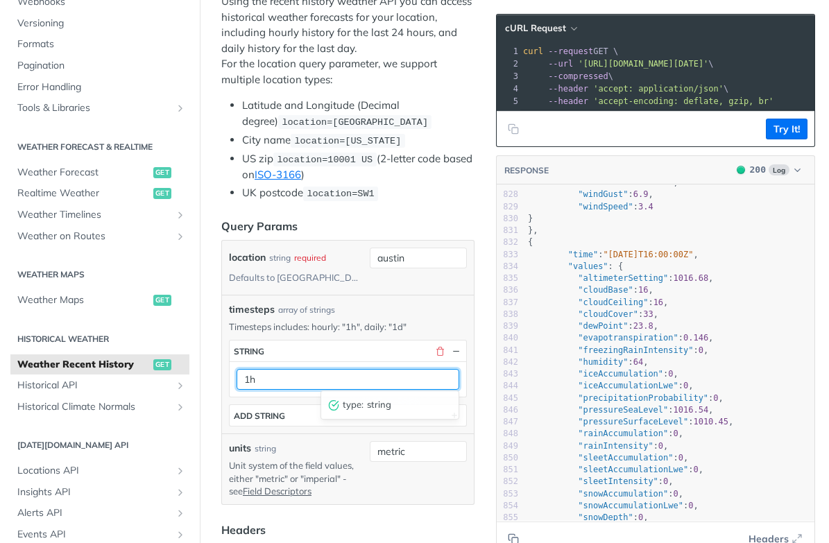
click at [264, 377] on input "1h" at bounding box center [347, 379] width 223 height 21
drag, startPoint x: 245, startPoint y: 378, endPoint x: 268, endPoint y: 378, distance: 23.6
click at [268, 378] on input "1h" at bounding box center [347, 379] width 223 height 21
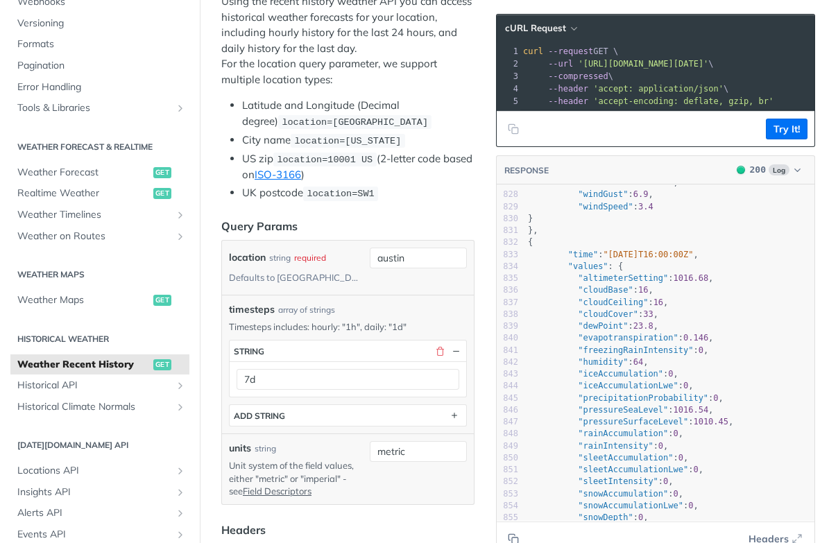
click at [418, 304] on div "timesteps array of strings" at bounding box center [348, 309] width 238 height 15
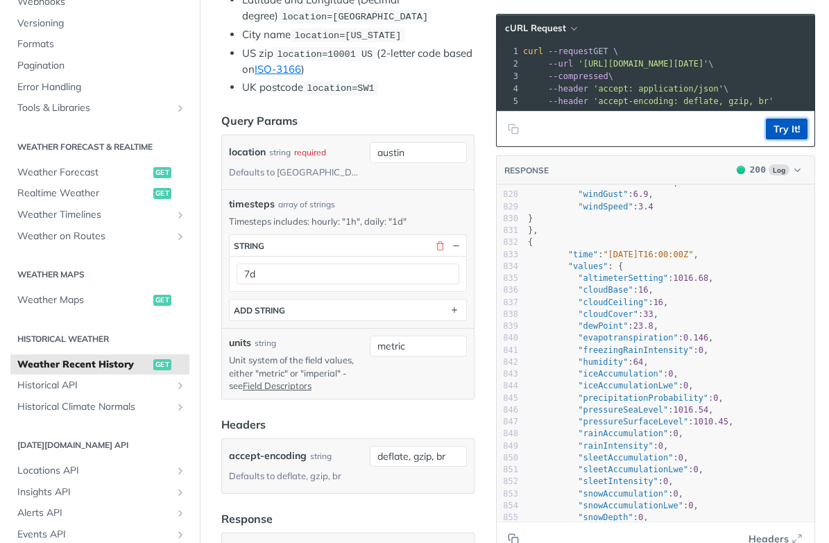
click at [778, 130] on button "Try It!" at bounding box center [786, 129] width 42 height 21
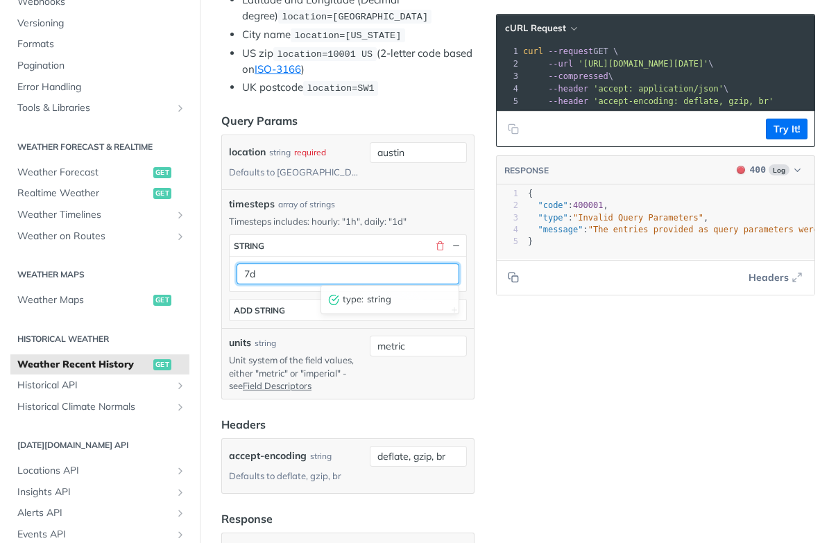
click at [281, 269] on input "7d" at bounding box center [347, 273] width 223 height 21
drag, startPoint x: 241, startPoint y: 270, endPoint x: 232, endPoint y: 270, distance: 9.7
click at [232, 270] on div "7d type : string" at bounding box center [347, 273] width 236 height 35
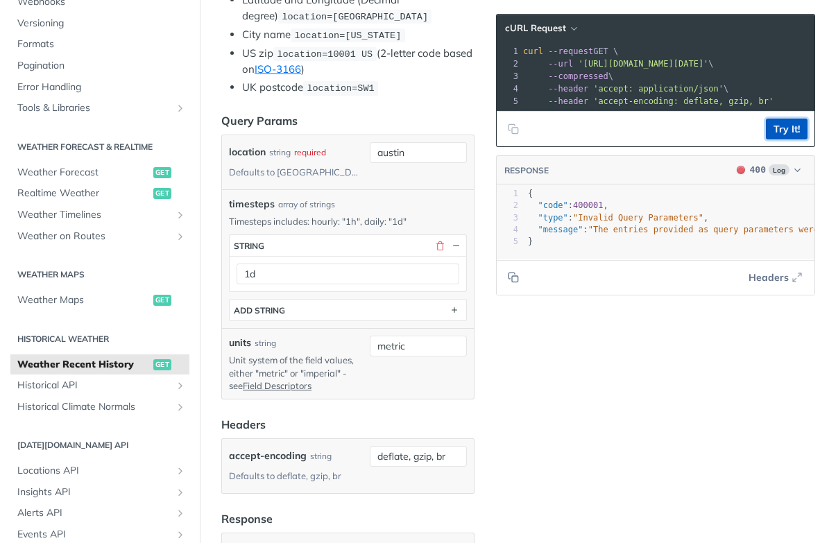
click at [780, 132] on button "Try It!" at bounding box center [786, 129] width 42 height 21
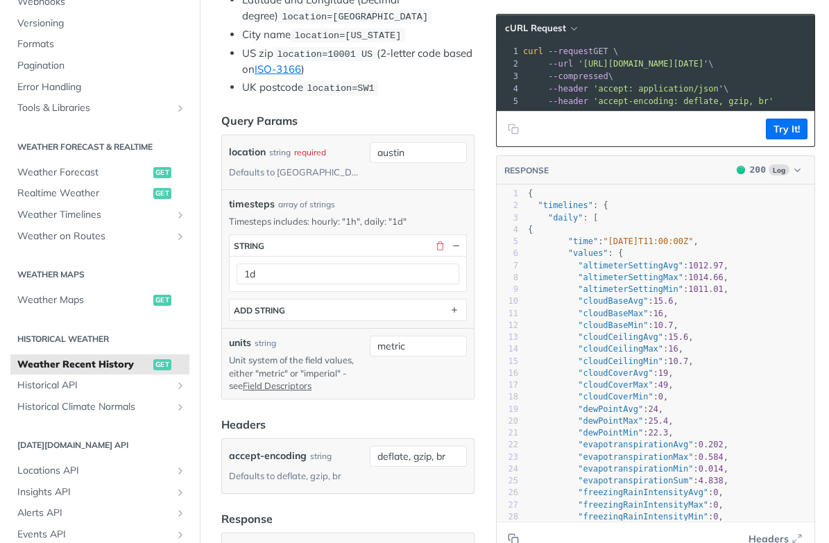
scroll to position [13, 0]
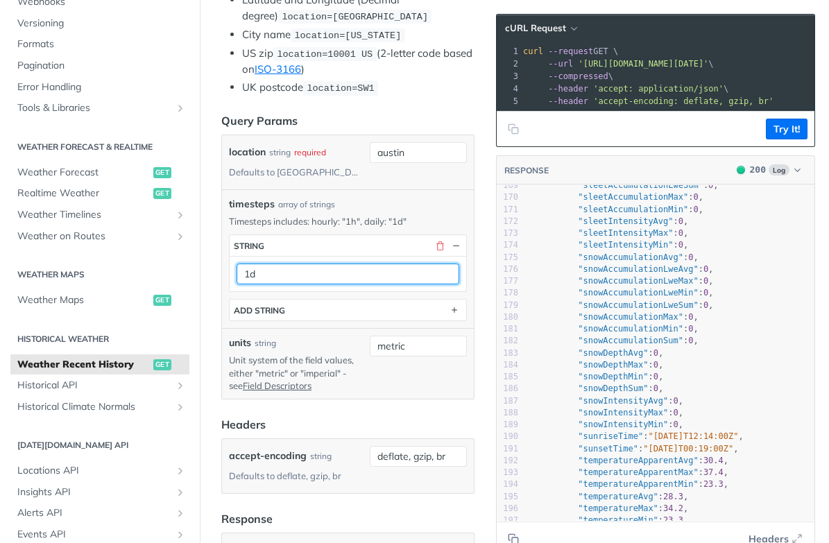
click at [277, 271] on input "1d" at bounding box center [347, 273] width 223 height 21
type input "1"
type input "daily"
drag, startPoint x: 274, startPoint y: 269, endPoint x: 236, endPoint y: 269, distance: 38.1
click at [236, 269] on div "daily" at bounding box center [347, 273] width 236 height 35
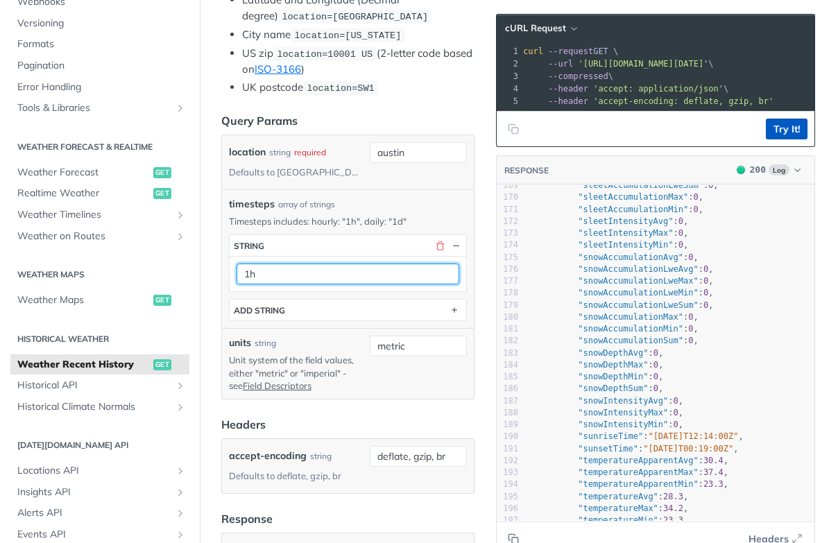
type input "1h"
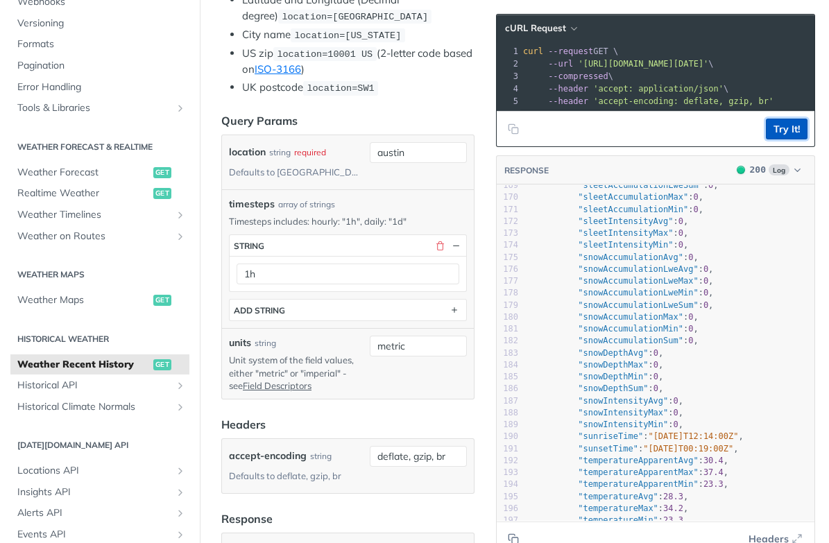
click at [777, 129] on button "Try It!" at bounding box center [786, 129] width 42 height 21
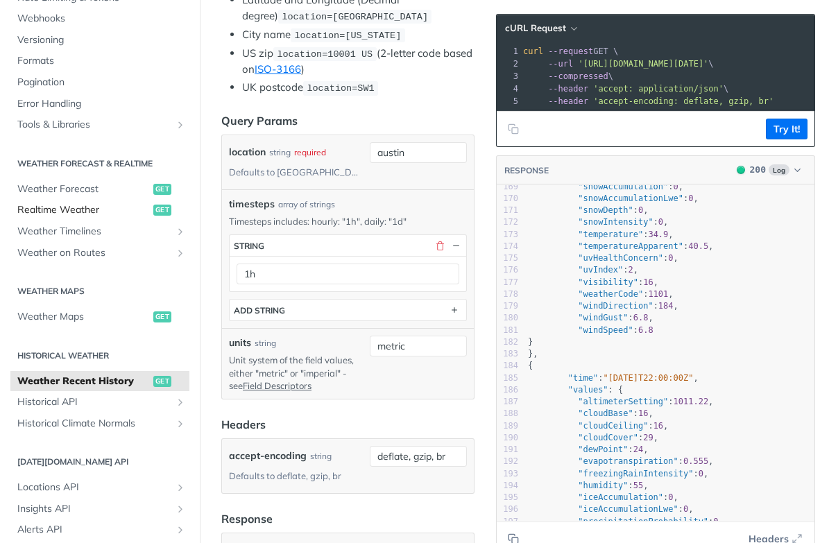
click at [89, 209] on span "Realtime Weather" at bounding box center [83, 210] width 132 height 14
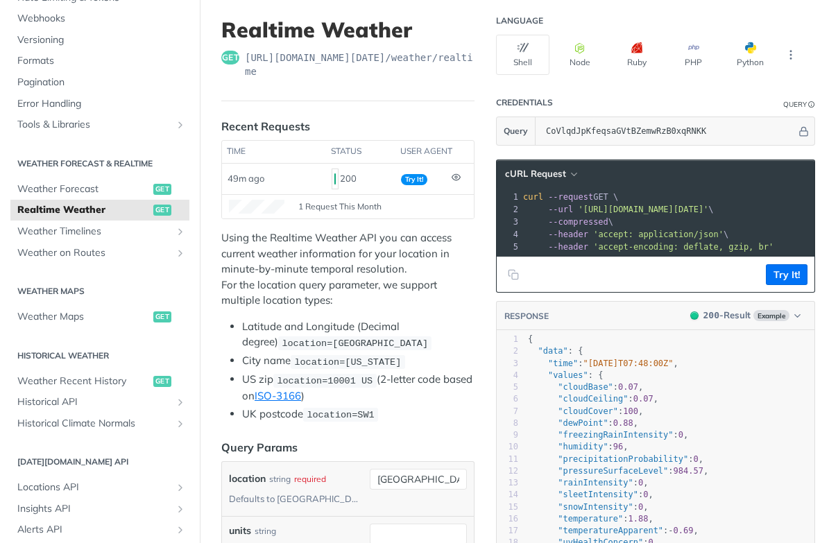
scroll to position [66, 0]
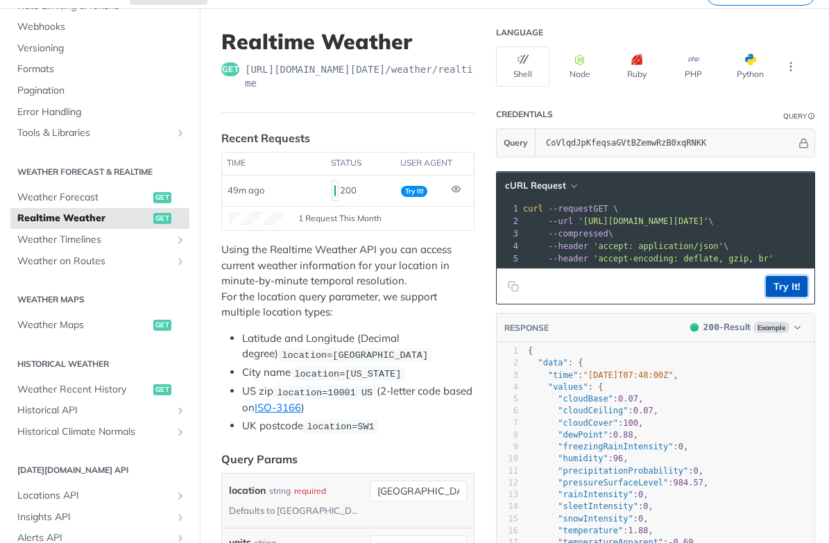
click at [778, 286] on button "Try It!" at bounding box center [786, 286] width 42 height 21
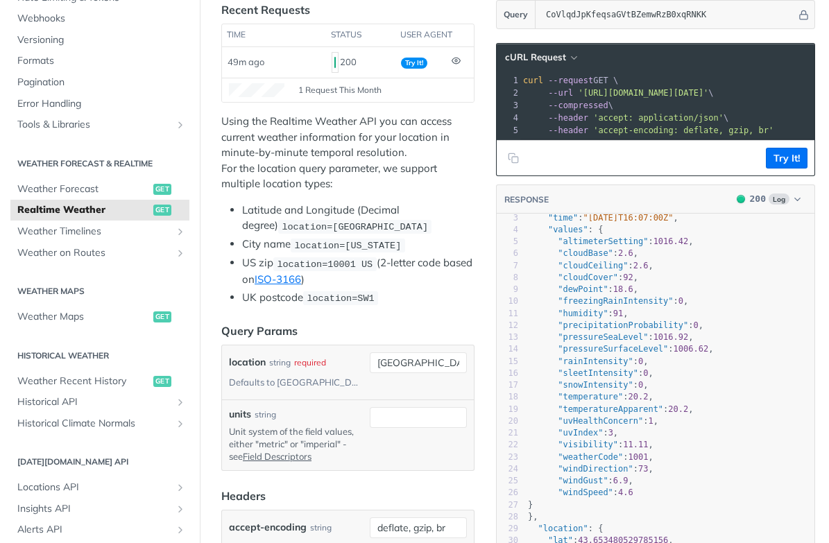
scroll to position [0, 1]
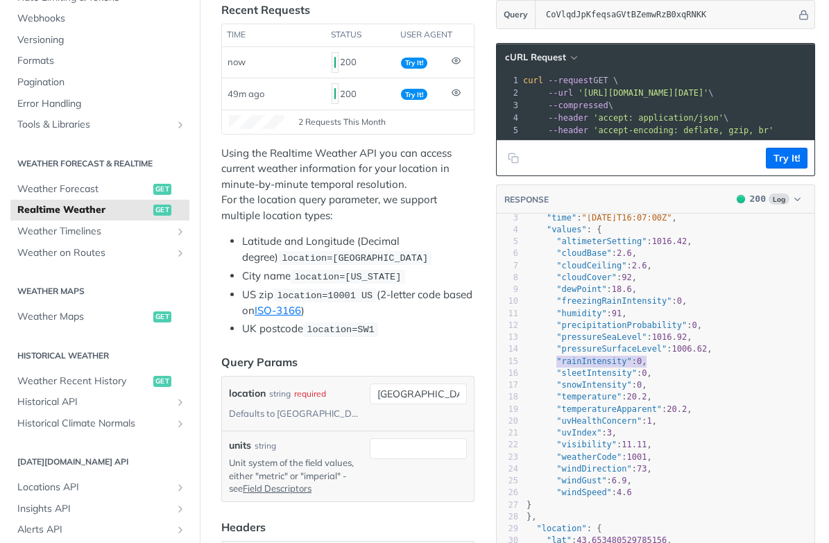
type textarea ""rainIntensity": 0,"
drag, startPoint x: 554, startPoint y: 361, endPoint x: 658, endPoint y: 361, distance: 104.0
click at [658, 361] on pre ""rainIntensity" : 0 ," at bounding box center [668, 362] width 291 height 12
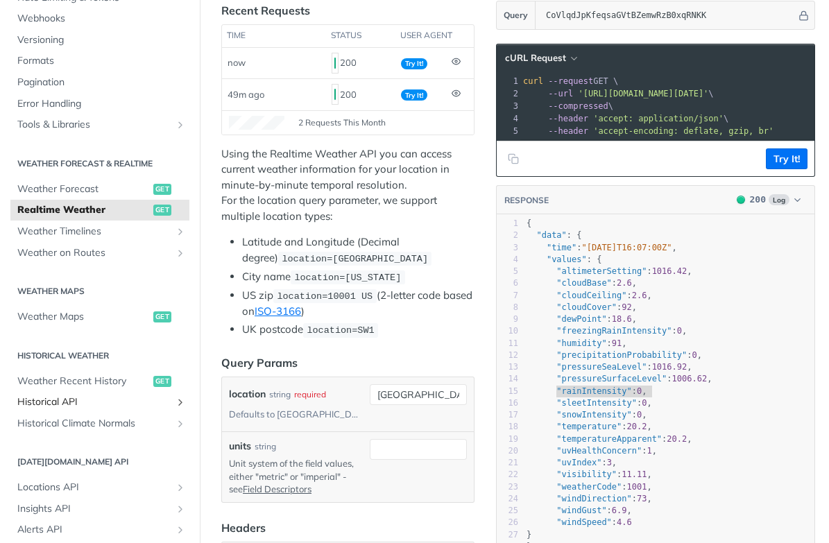
click at [105, 401] on span "Historical API" at bounding box center [94, 402] width 154 height 14
